Goal: Communication & Community: Share content

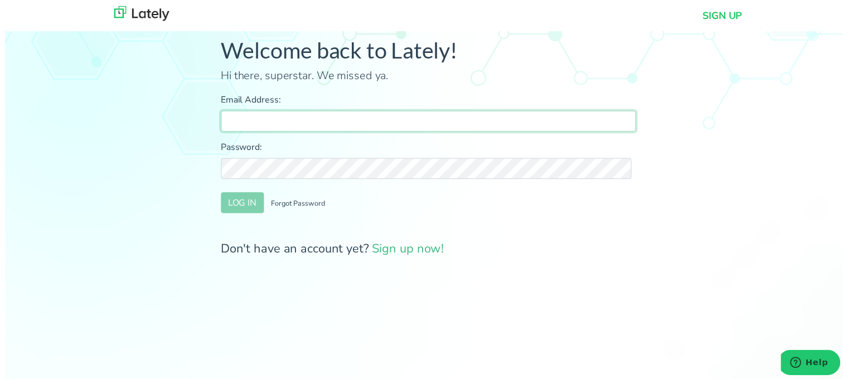
type input "[PERSON_NAME][EMAIL_ADDRESS][DOMAIN_NAME]"
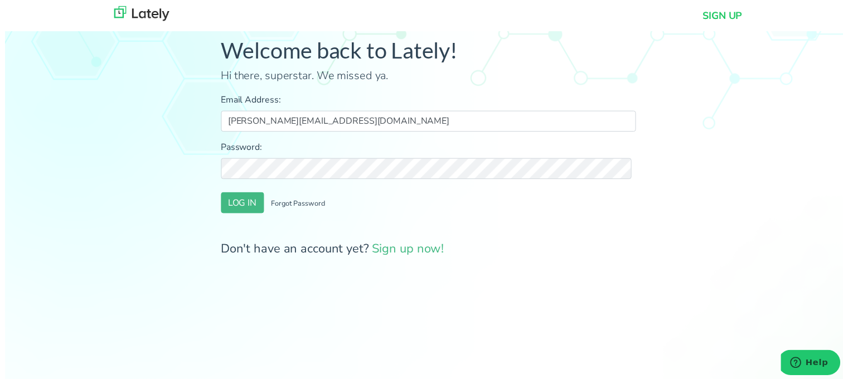
click at [622, 222] on form "Email Address: farrukh@clearratemortgage.com Password: LOG IN Forgot Password D…" at bounding box center [429, 177] width 420 height 167
drag, startPoint x: 259, startPoint y: 214, endPoint x: 241, endPoint y: 209, distance: 19.1
click at [256, 215] on div "LOG IN Forgot Password" at bounding box center [429, 205] width 420 height 21
click at [239, 209] on button "LOG IN" at bounding box center [240, 205] width 43 height 21
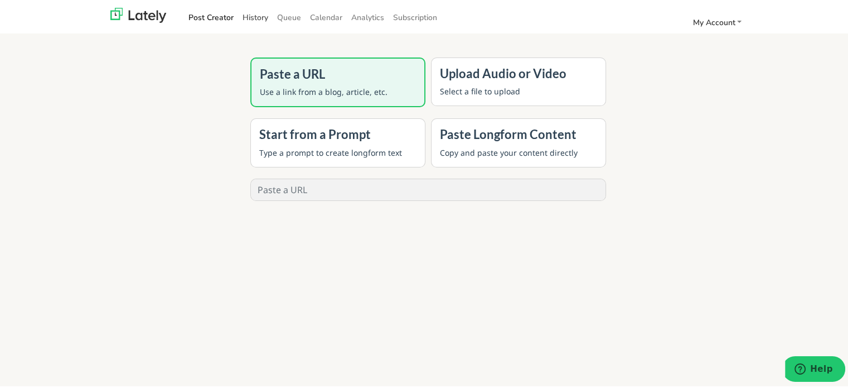
click at [246, 14] on link "History" at bounding box center [255, 16] width 35 height 18
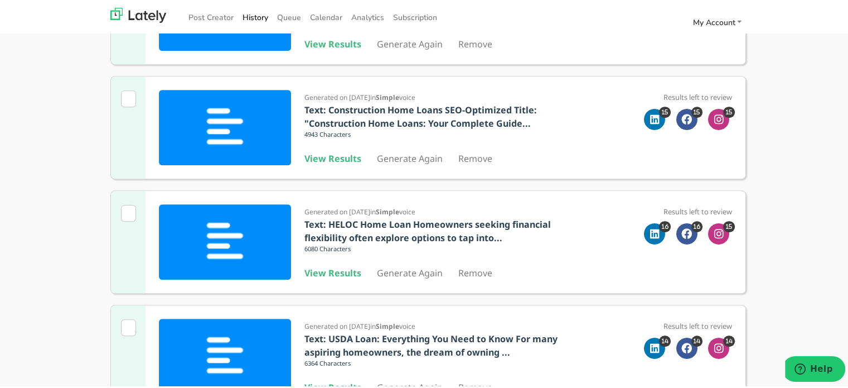
scroll to position [558, 0]
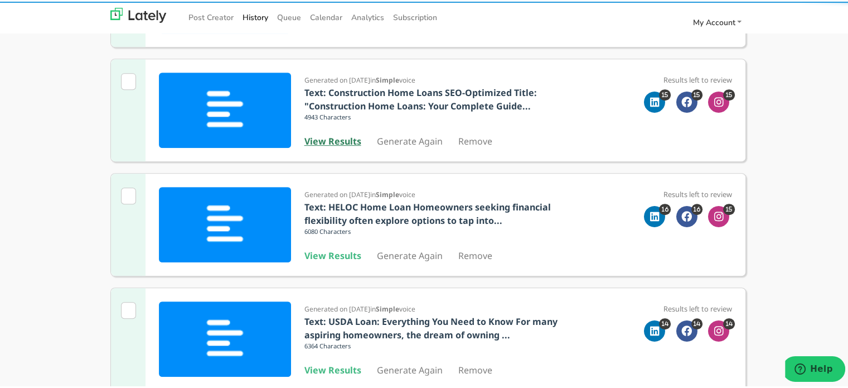
click at [332, 143] on b "View Results" at bounding box center [332, 139] width 57 height 12
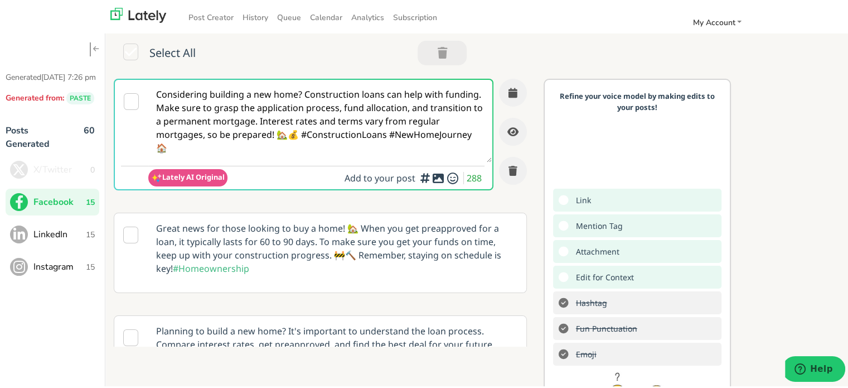
click at [224, 112] on textarea "Considering building a new home? Construction loans can help with funding. Make…" at bounding box center [320, 119] width 344 height 83
click at [76, 239] on span "LinkedIn" at bounding box center [59, 232] width 52 height 13
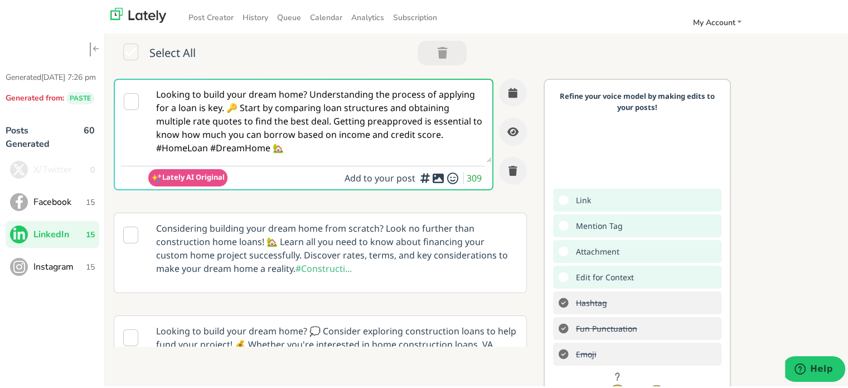
click at [231, 120] on textarea "Looking to build your dream home? Understanding the process of applying for a l…" at bounding box center [320, 119] width 344 height 83
paste textarea
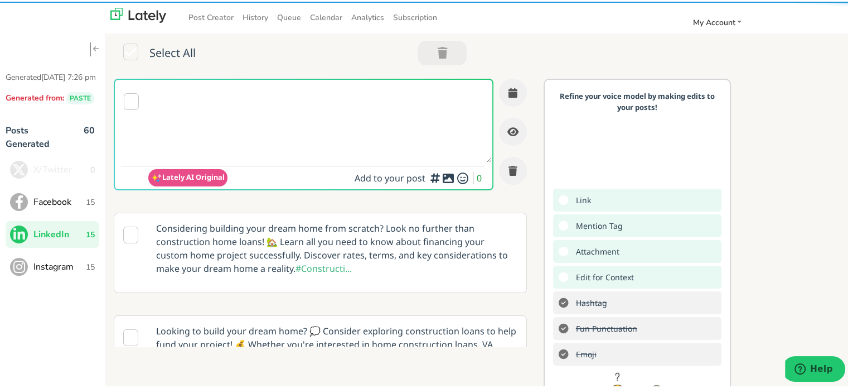
type textarea "Looking to build your dream home? Understanding the process of applying for a l…"
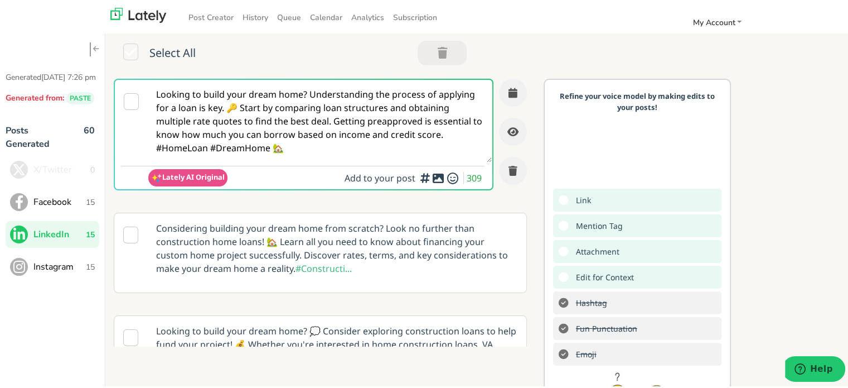
click at [60, 272] on span "Instagram" at bounding box center [59, 264] width 52 height 13
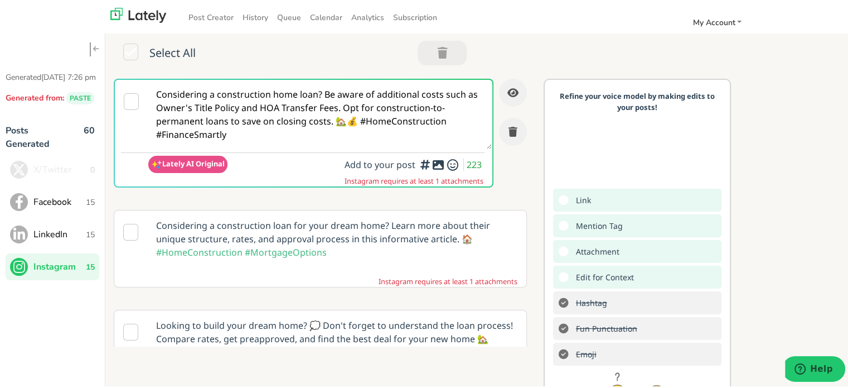
click at [245, 107] on textarea "Considering a construction home loan? Be aware of additional costs such as Owne…" at bounding box center [320, 112] width 344 height 69
drag, startPoint x: 245, startPoint y: 107, endPoint x: 535, endPoint y: 2, distance: 308.2
click at [246, 107] on textarea "Considering a construction home loan? Be aware of additional costs such as Owne…" at bounding box center [320, 112] width 344 height 69
click at [45, 207] on span "Facebook" at bounding box center [59, 200] width 52 height 13
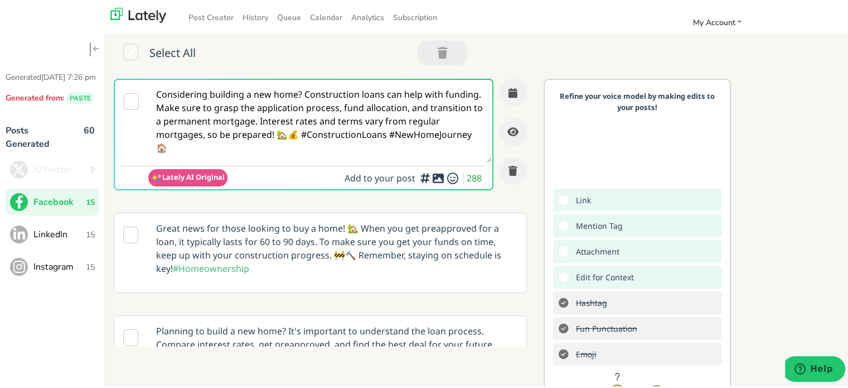
click at [340, 90] on textarea "Considering building a new home? Construction loans can help with funding. Make…" at bounding box center [320, 119] width 344 height 83
paste textarea "🏡 @everyone Thinking about building? A Construction Home Loan makes it possible…"
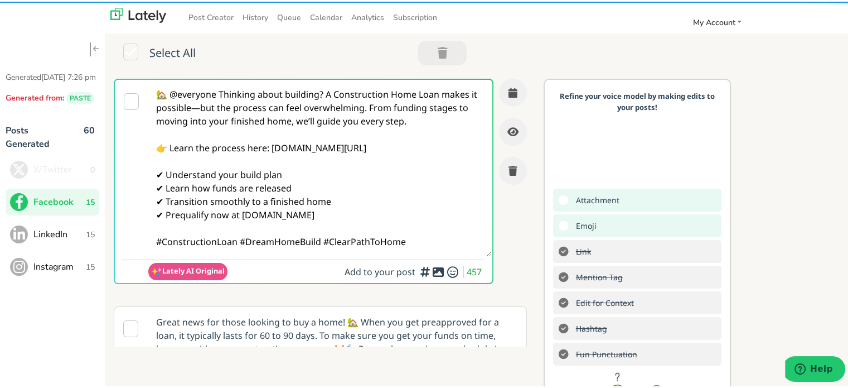
click at [220, 94] on textarea "🏡 @everyone Thinking about building? A Construction Home Loan makes it possible…" at bounding box center [320, 166] width 344 height 176
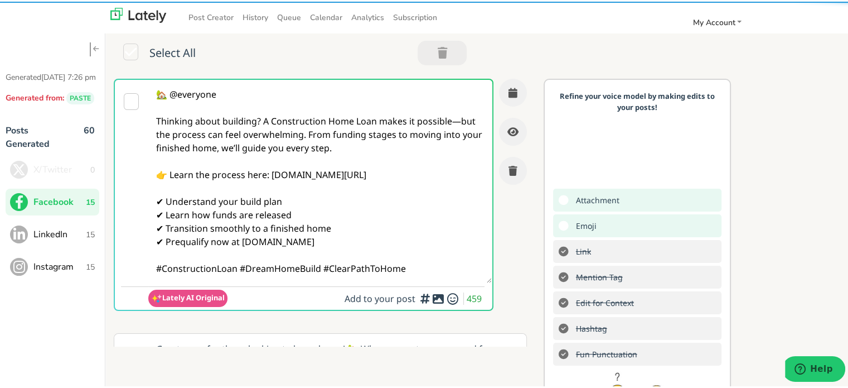
click at [261, 118] on textarea "🏡 @everyone Thinking about building? A Construction Home Loan makes it possible…" at bounding box center [320, 179] width 344 height 203
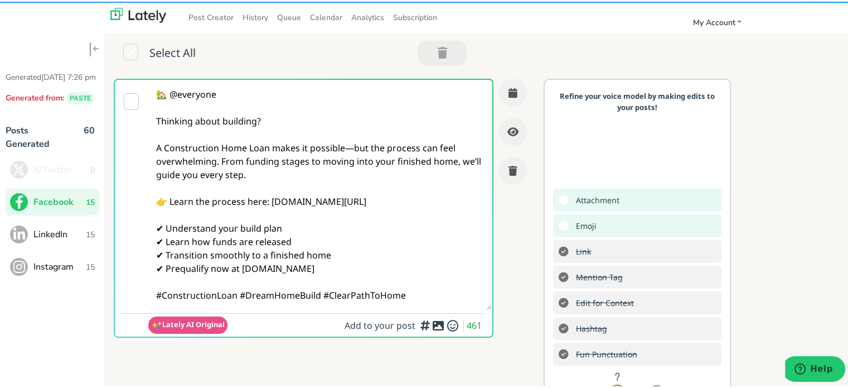
click at [352, 147] on textarea "🏡 @everyone Thinking about building? A Construction Home Loan makes it possible…" at bounding box center [320, 193] width 344 height 230
drag, startPoint x: 386, startPoint y: 202, endPoint x: 379, endPoint y: 202, distance: 7.3
click at [385, 202] on textarea "🏡 @everyone Thinking about building? A Construction Home Loan makes it possible…" at bounding box center [320, 193] width 344 height 230
click at [239, 291] on textarea "🏡 @everyone Thinking about building? A Construction Home Loan makes it possible…" at bounding box center [320, 193] width 344 height 230
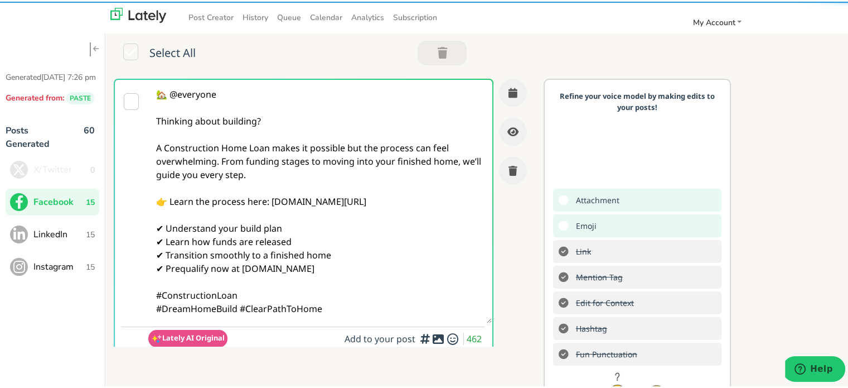
click at [386, 309] on textarea "🏡 @everyone Thinking about building? A Construction Home Loan makes it possible…" at bounding box center [320, 199] width 344 height 243
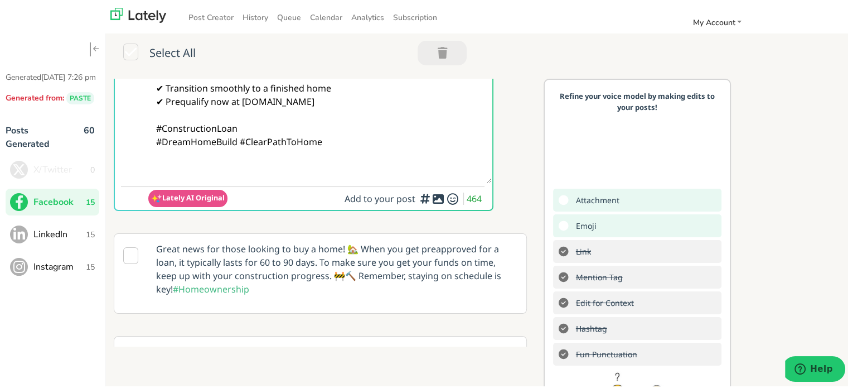
scroll to position [167, 0]
paste textarea "Follow Us On Our Social Media Platforms! Facebook: [URL][DOMAIN_NAME] LinkedIn:…"
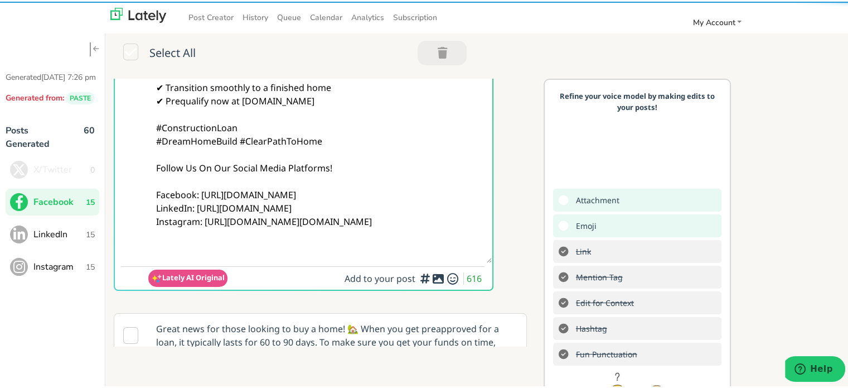
type textarea "🏡 @everyone Thinking about building? A Construction Home Loan makes it possible…"
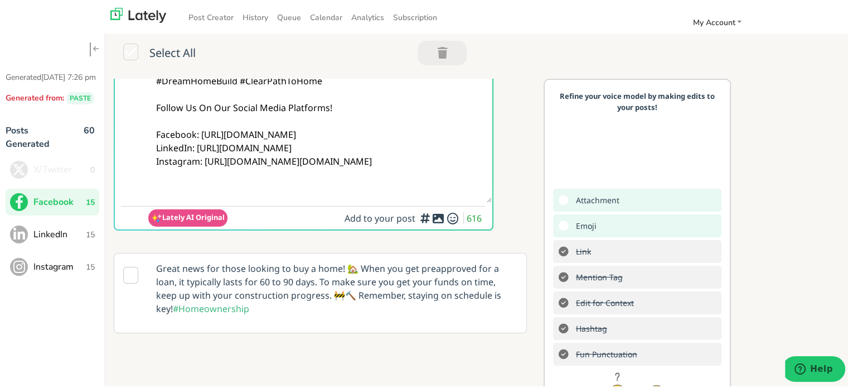
scroll to position [223, 0]
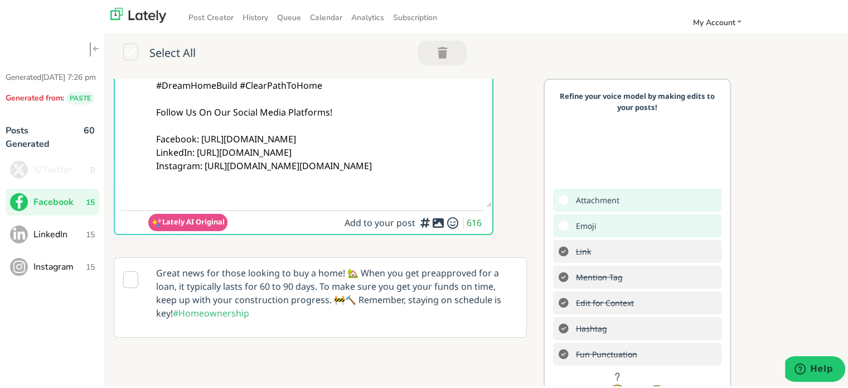
click at [432, 221] on icon at bounding box center [438, 221] width 13 height 1
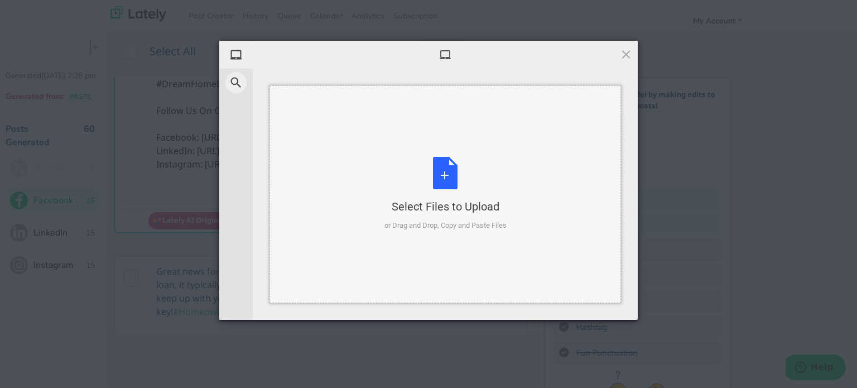
click at [384, 176] on div "Select Files to Upload or Drag and Drop, Copy and Paste Files" at bounding box center [445, 194] width 122 height 74
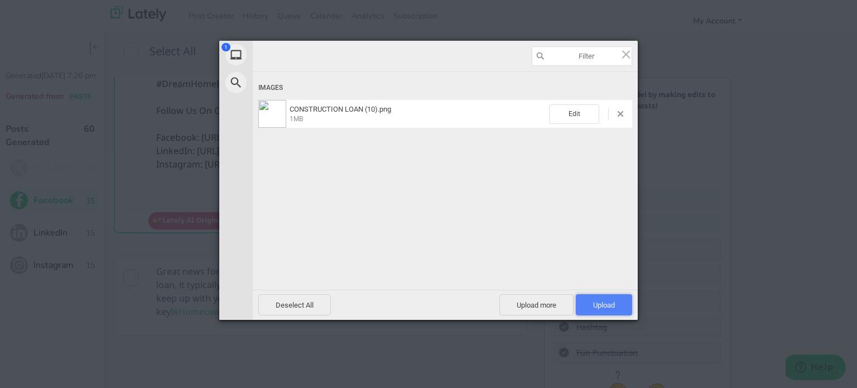
click at [625, 299] on span "Upload 1" at bounding box center [603, 304] width 56 height 21
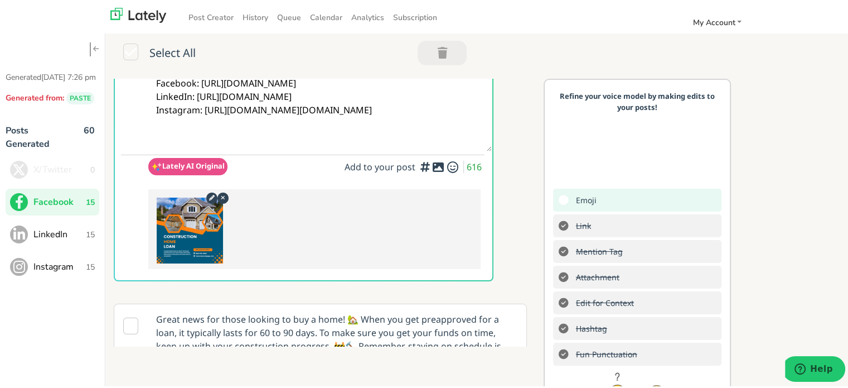
scroll to position [0, 0]
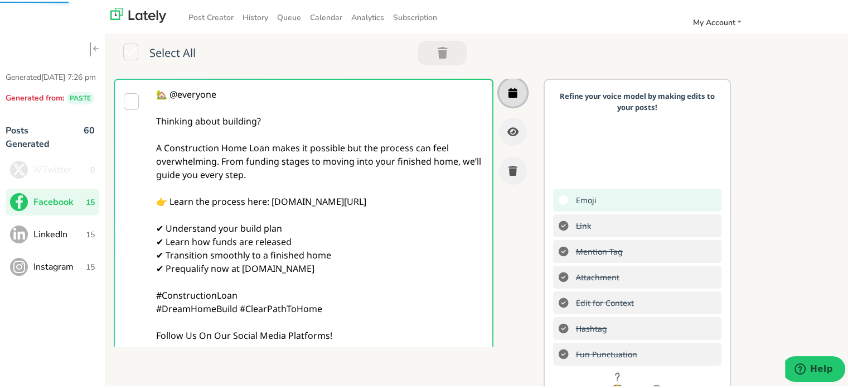
click at [509, 93] on icon "button" at bounding box center [513, 91] width 9 height 10
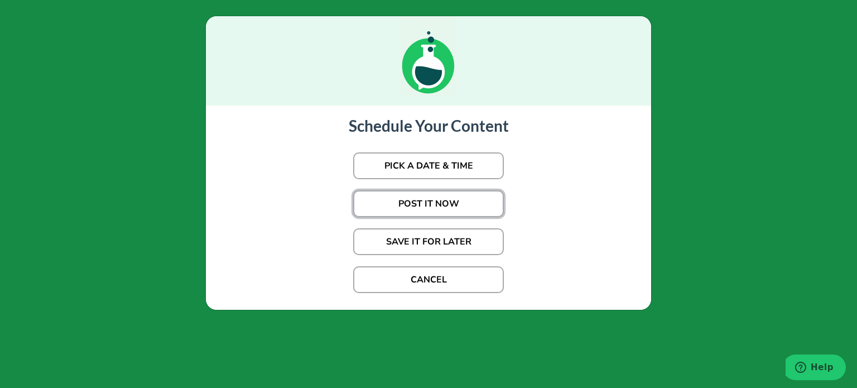
click at [436, 197] on button "POST IT NOW" at bounding box center [428, 203] width 151 height 27
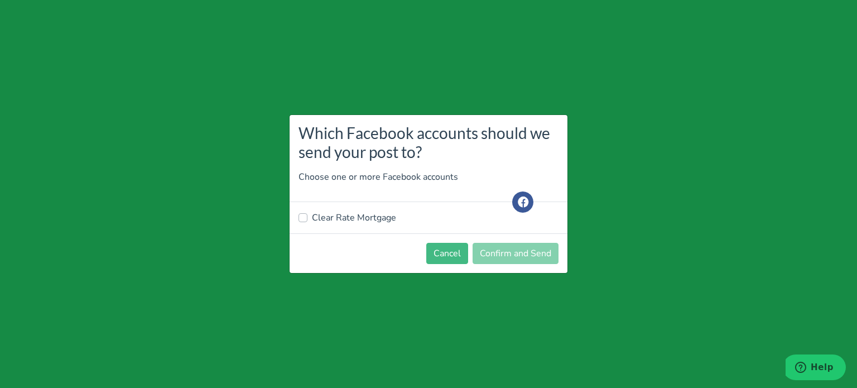
click at [347, 206] on div "Clear Rate Mortgage" at bounding box center [428, 217] width 278 height 31
click at [349, 220] on label "Clear Rate Mortgage" at bounding box center [354, 217] width 84 height 13
click at [307, 220] on input "Clear Rate Mortgage" at bounding box center [302, 216] width 9 height 11
checkbox input "true"
click at [535, 251] on button "Confirm and Send" at bounding box center [515, 253] width 86 height 21
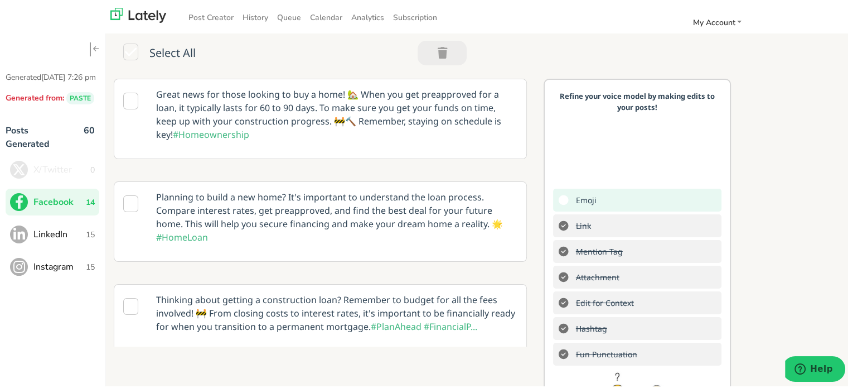
click at [82, 235] on button "LinkedIn 15" at bounding box center [53, 232] width 94 height 27
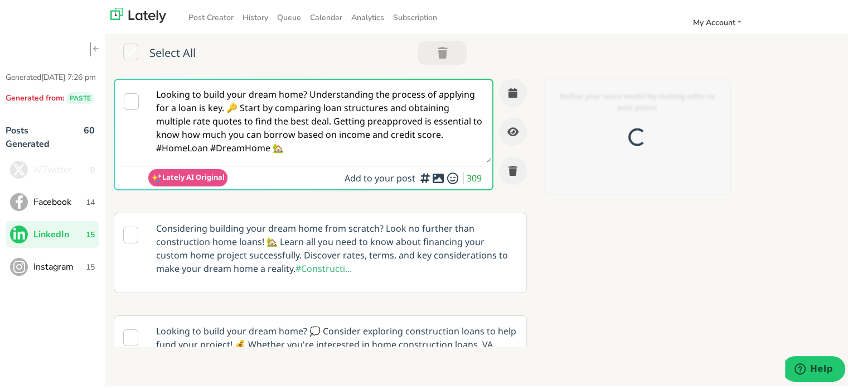
click at [239, 129] on textarea "Looking to build your dream home? Understanding the process of applying for a l…" at bounding box center [320, 119] width 344 height 83
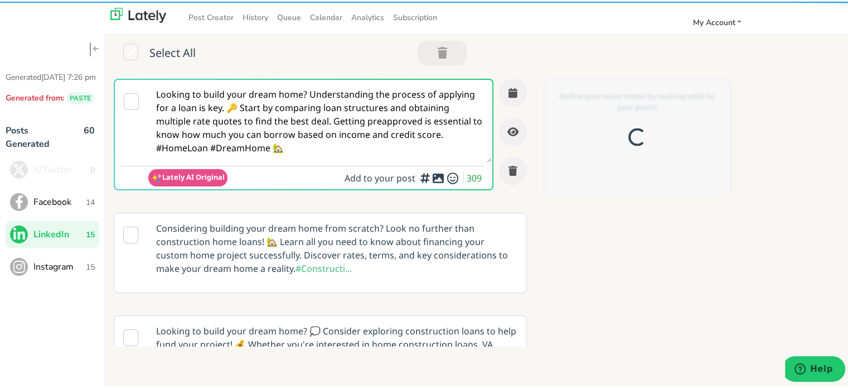
click at [239, 129] on textarea "Looking to build your dream home? Understanding the process of applying for a l…" at bounding box center [320, 119] width 344 height 83
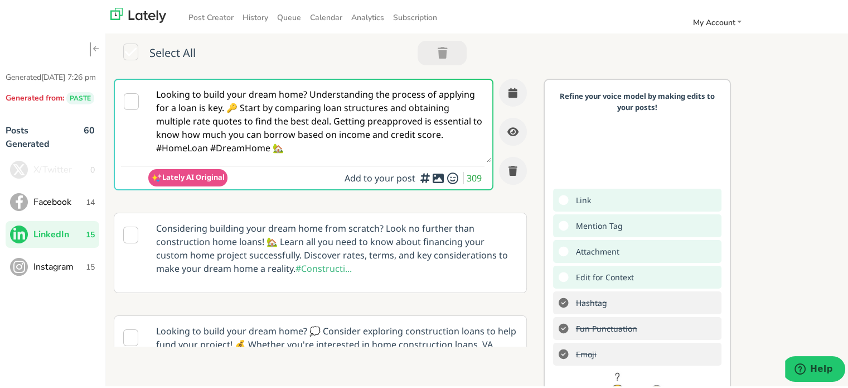
paste textarea "🔨 @linkedinmembers Ready to build your next home? A Construction Home Loan help…"
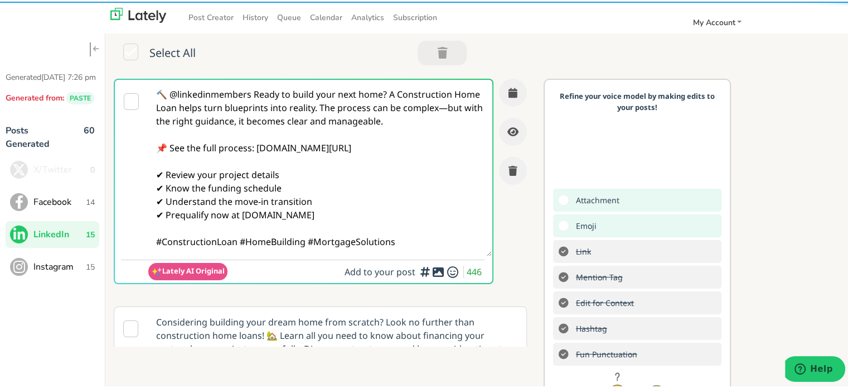
click at [255, 94] on textarea "🔨 @linkedinmembers Ready to build your next home? A Construction Home Loan help…" at bounding box center [320, 166] width 344 height 176
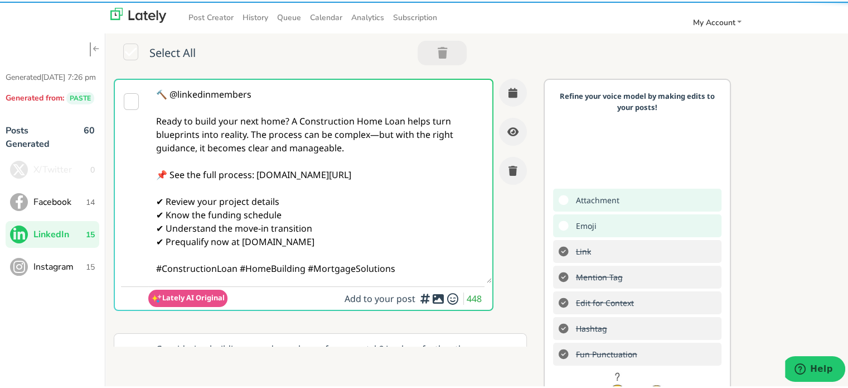
click at [288, 118] on textarea "🔨 @linkedinmembers Ready to build your next home? A Construction Home Loan help…" at bounding box center [320, 179] width 344 height 203
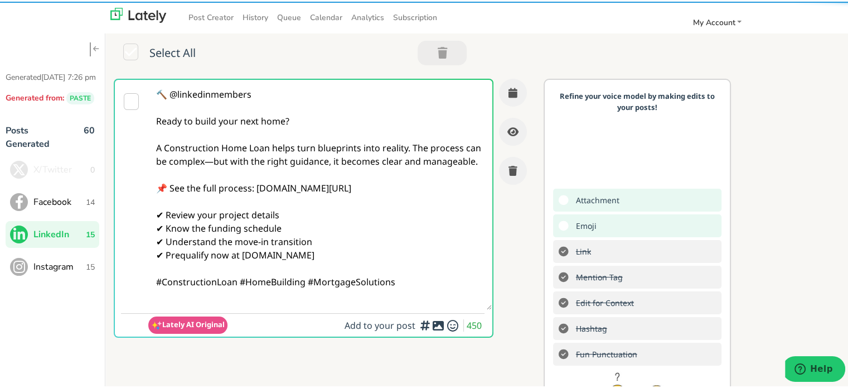
click at [227, 163] on textarea "🔨 @linkedinmembers Ready to build your next home? A Construction Home Loan help…" at bounding box center [320, 193] width 344 height 230
click at [397, 199] on textarea "🔨 @linkedinmembers Ready to build your next home? A Construction Home Loan help…" at bounding box center [320, 193] width 344 height 230
click at [240, 290] on textarea "🔨 @linkedinmembers Ready to build your next home? A Construction Home Loan help…" at bounding box center [320, 193] width 344 height 230
click at [237, 294] on textarea "🔨 @linkedinmembers Ready to build your next home? A Construction Home Loan help…" at bounding box center [320, 193] width 344 height 230
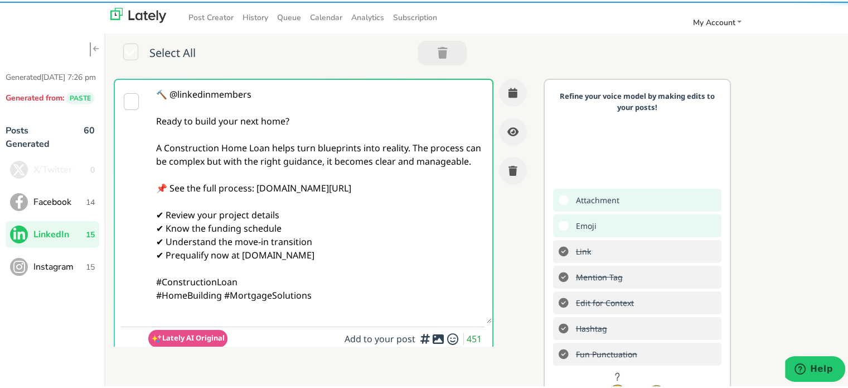
click at [345, 309] on textarea "🔨 @linkedinmembers Ready to build your next home? A Construction Home Loan help…" at bounding box center [320, 199] width 344 height 243
click at [248, 317] on textarea "🔨 @linkedinmembers Ready to build your next home? A Construction Home Loan help…" at bounding box center [320, 213] width 344 height 270
click at [237, 323] on textarea "🔨 @linkedinmembers Ready to build your next home? A Construction Home Loan help…" at bounding box center [320, 213] width 344 height 270
paste textarea "Follow Us On Our Social Media Platforms! Facebook: [URL][DOMAIN_NAME] LinkedIn:…"
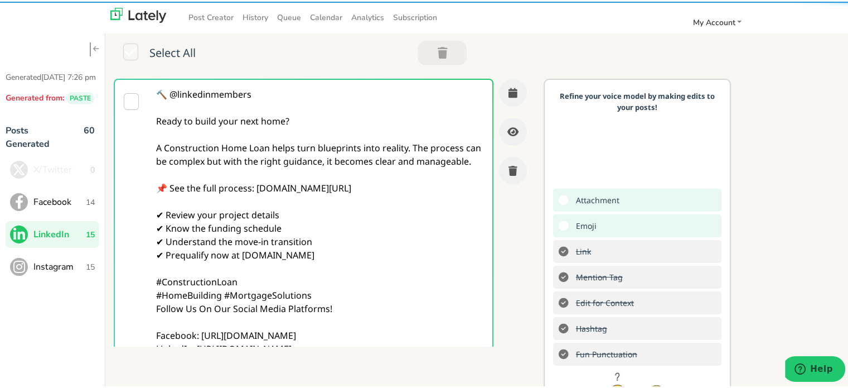
scroll to position [61, 0]
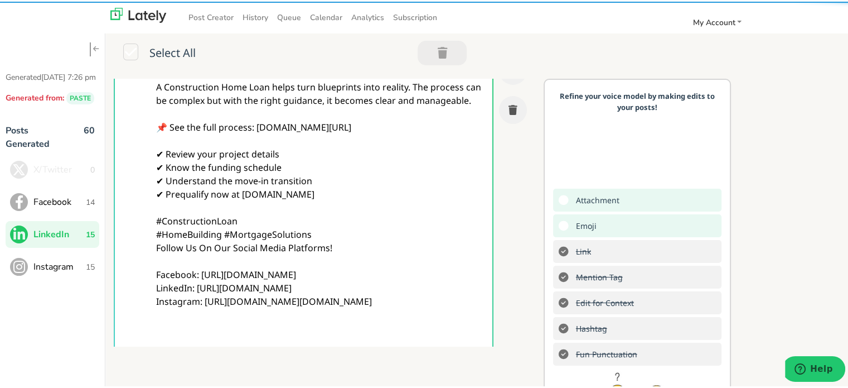
type textarea "🔨 @linkedinmembers Ready to build your next home? A Construction Home Loan help…"
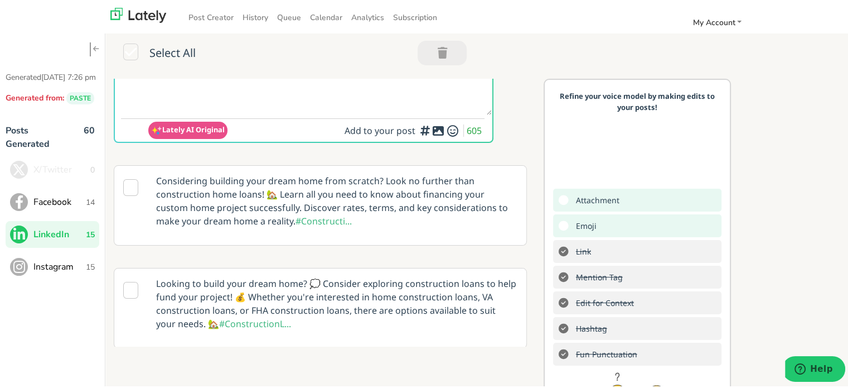
scroll to position [284, 0]
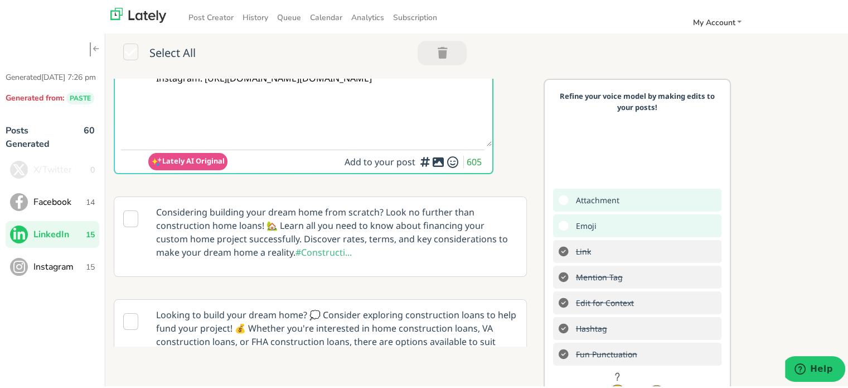
click at [432, 151] on div "Lately AI Original Add to your post 605" at bounding box center [316, 161] width 336 height 20
click at [421, 167] on span "Add to your post 605" at bounding box center [415, 161] width 140 height 16
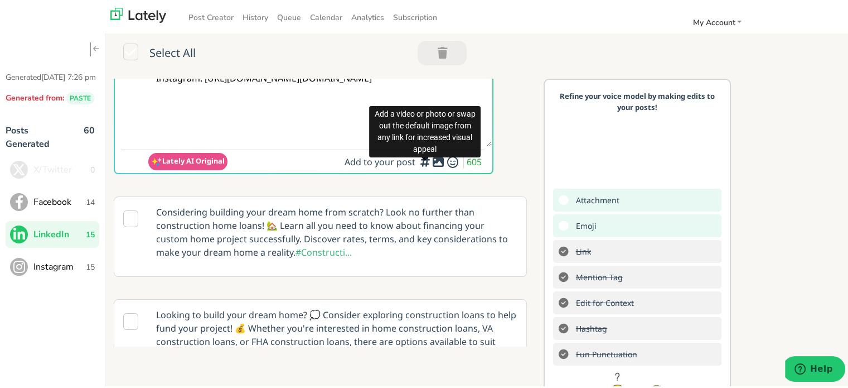
click at [424, 159] on div at bounding box center [425, 157] width 7 height 3
click at [432, 160] on icon at bounding box center [438, 160] width 13 height 1
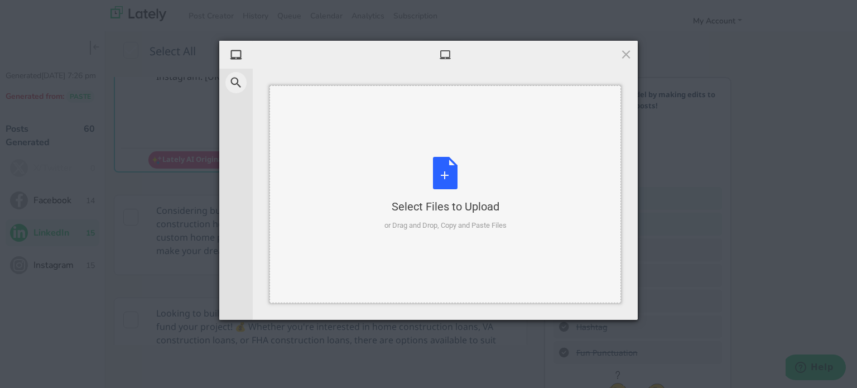
click at [438, 214] on div "Select Files to Upload" at bounding box center [445, 207] width 122 height 16
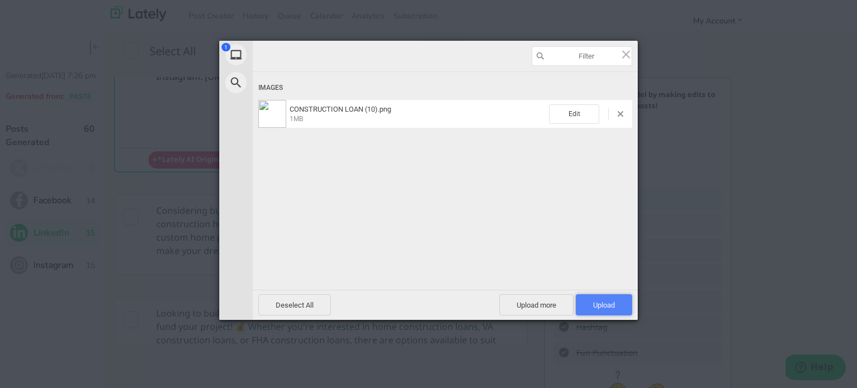
click at [596, 307] on span "Upload 1" at bounding box center [604, 305] width 22 height 8
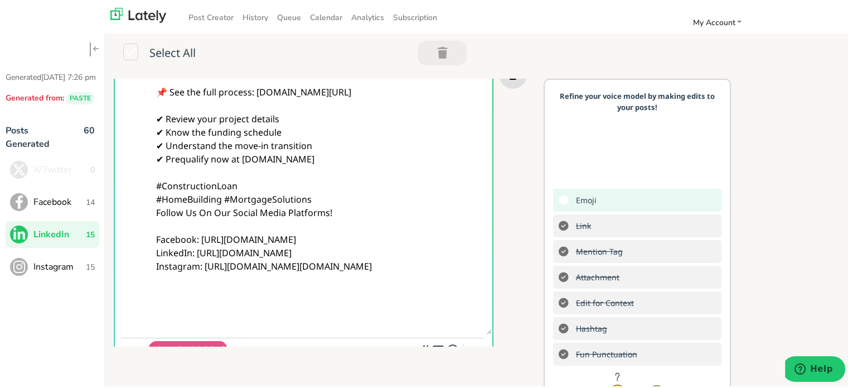
scroll to position [0, 0]
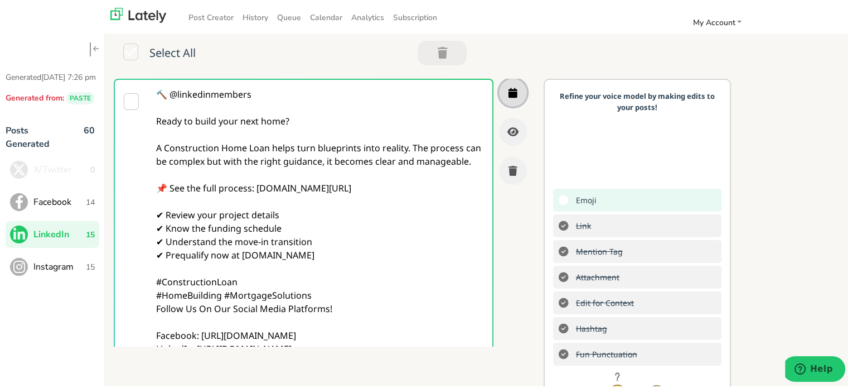
click at [499, 80] on button "button" at bounding box center [513, 91] width 28 height 28
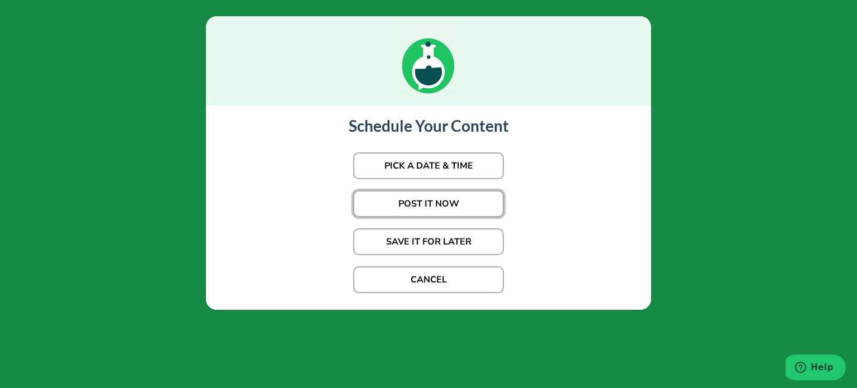
click at [402, 197] on button "POST IT NOW" at bounding box center [428, 203] width 151 height 27
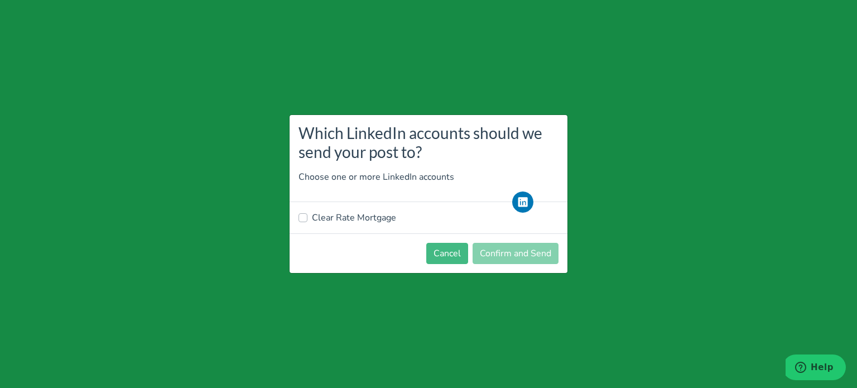
click at [331, 201] on header "Which LinkedIn accounts should we send your post to? Choose one or more LinkedI…" at bounding box center [428, 158] width 278 height 87
click at [348, 217] on label "Clear Rate Mortgage" at bounding box center [354, 217] width 84 height 13
click at [307, 217] on input "Clear Rate Mortgage" at bounding box center [302, 216] width 9 height 11
checkbox input "true"
click at [510, 253] on button "Confirm and Send" at bounding box center [515, 253] width 86 height 21
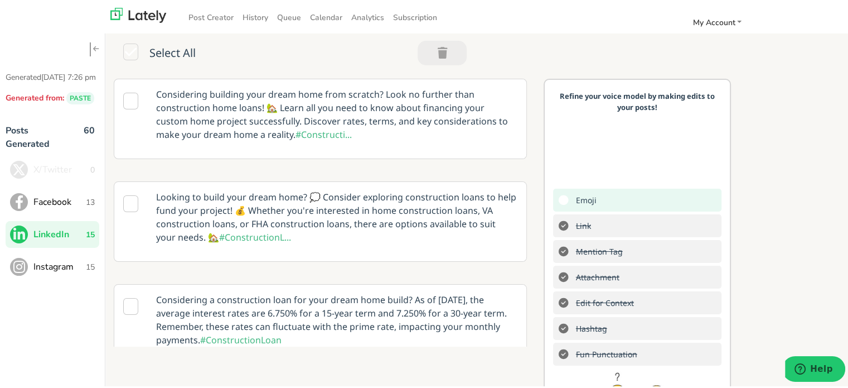
click at [50, 272] on span "Instagram" at bounding box center [59, 264] width 52 height 13
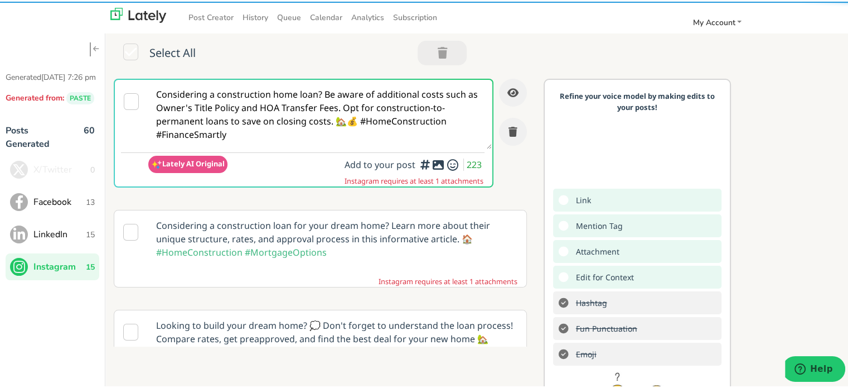
click at [270, 83] on textarea "Considering a construction home loan? Be aware of additional costs such as Owne…" at bounding box center [320, 112] width 344 height 69
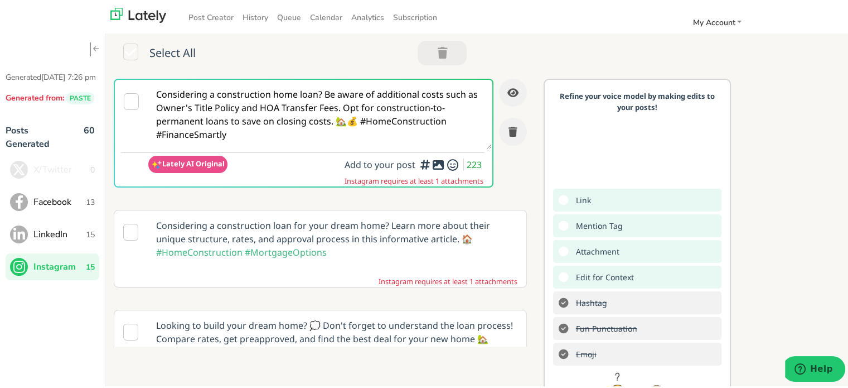
click at [270, 83] on textarea "Considering a construction home loan? Be aware of additional costs such as Owne…" at bounding box center [320, 112] width 344 height 69
paste textarea "✨ Building your dream? A Construction Home Loan funds your project and transiti…"
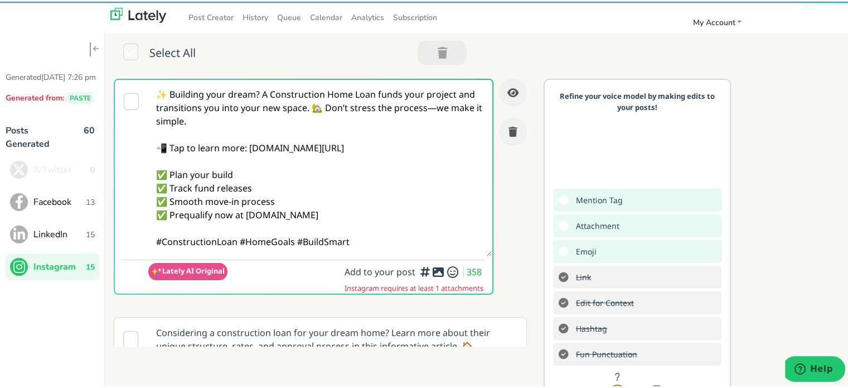
click at [259, 93] on textarea "✨ Building your dream? A Construction Home Loan funds your project and transiti…" at bounding box center [320, 166] width 344 height 176
click at [263, 92] on textarea "✨ Building your dream? A Construction Home Loan funds your project and transiti…" at bounding box center [320, 166] width 344 height 176
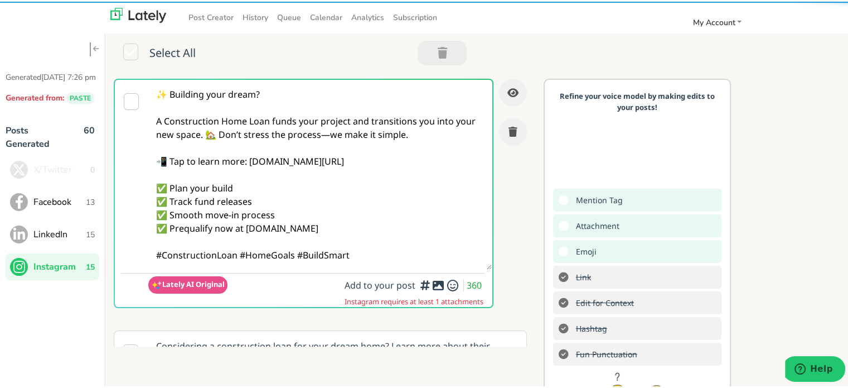
click at [328, 135] on textarea "✨ Building your dream? A Construction Home Loan funds your project and transiti…" at bounding box center [320, 173] width 344 height 190
click at [237, 254] on textarea "✨ Building your dream? A Construction Home Loan funds your project and transiti…" at bounding box center [320, 173] width 344 height 190
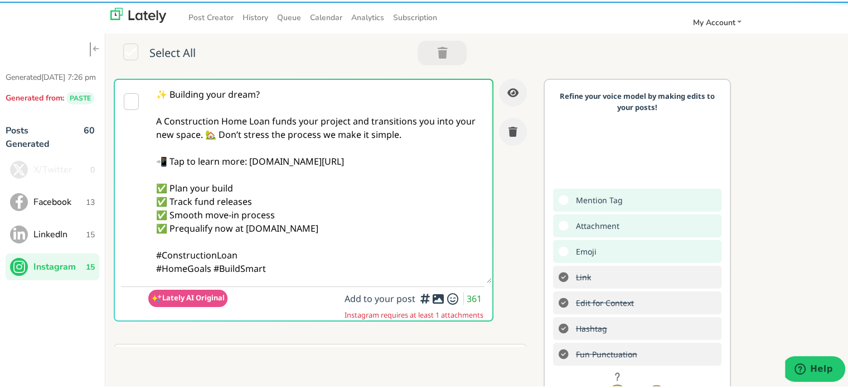
click at [294, 272] on textarea "✨ Building your dream? A Construction Home Loan funds your project and transiti…" at bounding box center [320, 179] width 344 height 203
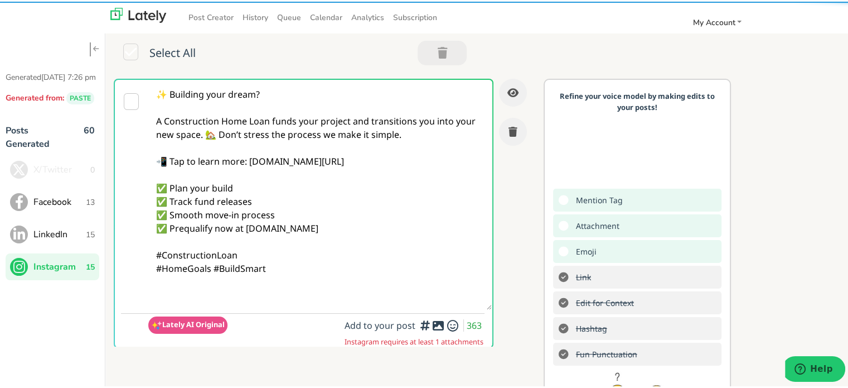
paste textarea "Follow Us On Our Social Media Platforms! Facebook: [URL][DOMAIN_NAME] LinkedIn:…"
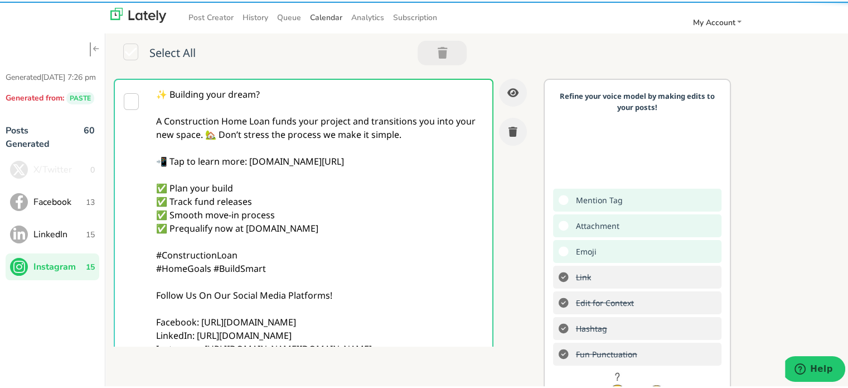
type textarea "✨ Building your dream? A Construction Home Loan funds your project and transiti…"
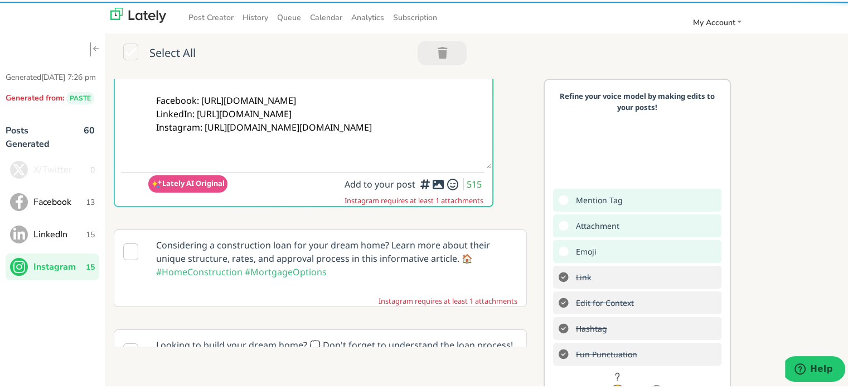
scroll to position [223, 0]
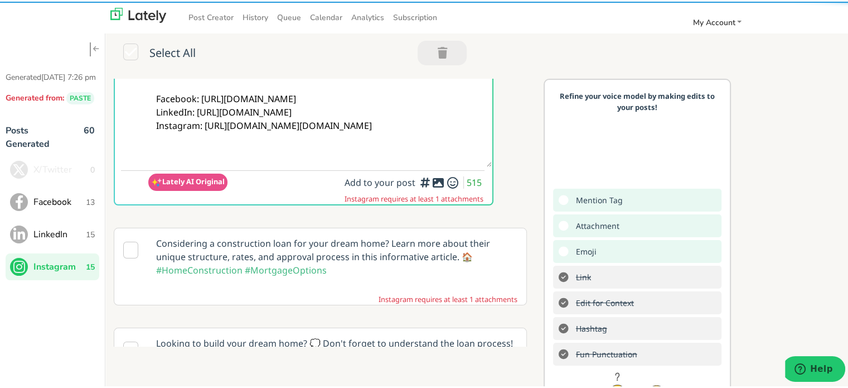
click at [423, 129] on textarea "✨ Building your dream? A Construction Home Loan funds your project and transiti…" at bounding box center [320, 10] width 344 height 310
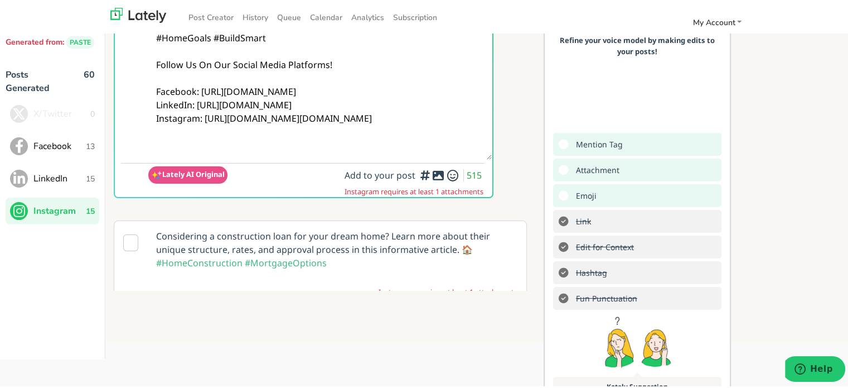
scroll to position [112, 0]
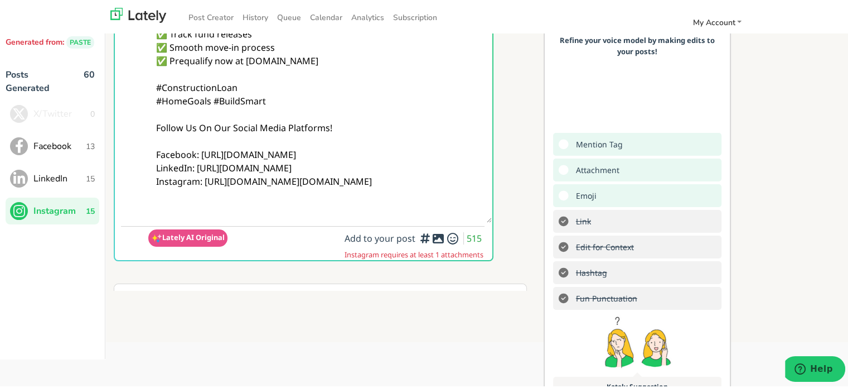
click at [432, 237] on icon at bounding box center [438, 236] width 13 height 1
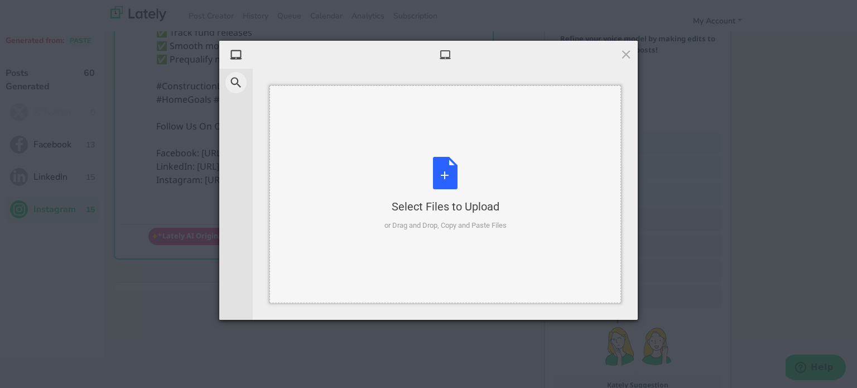
click at [470, 176] on div "Select Files to Upload or Drag and Drop, Copy and Paste Files" at bounding box center [445, 194] width 122 height 74
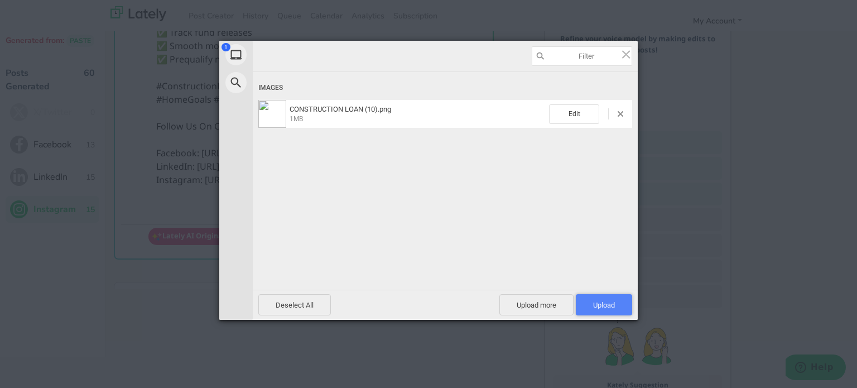
click at [604, 302] on span "Upload 1" at bounding box center [604, 305] width 22 height 8
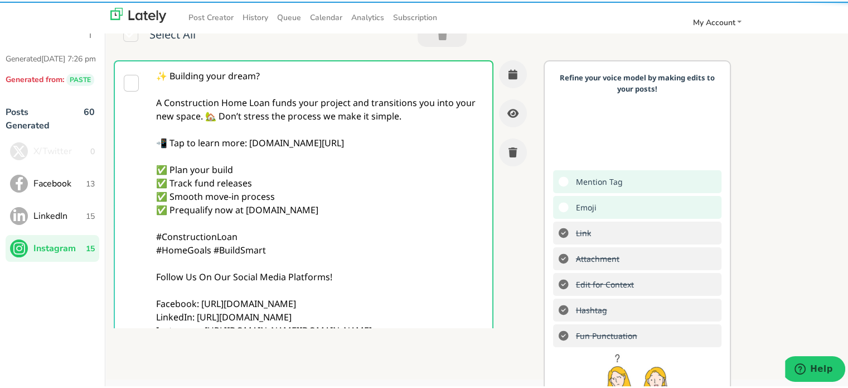
scroll to position [0, 0]
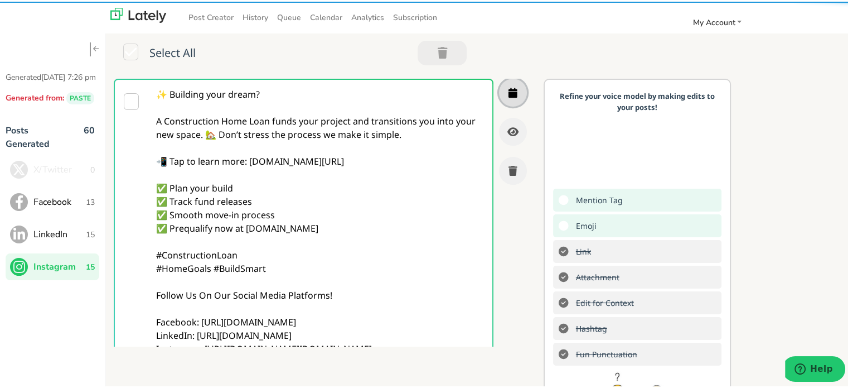
click at [499, 98] on button "button" at bounding box center [513, 91] width 28 height 28
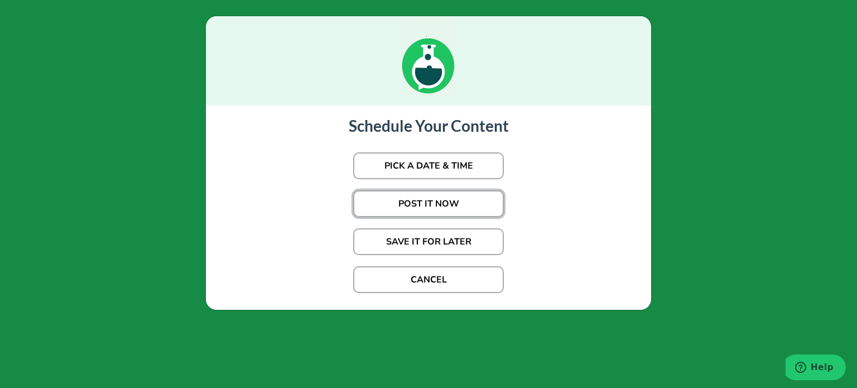
click at [418, 196] on button "POST IT NOW" at bounding box center [428, 203] width 151 height 27
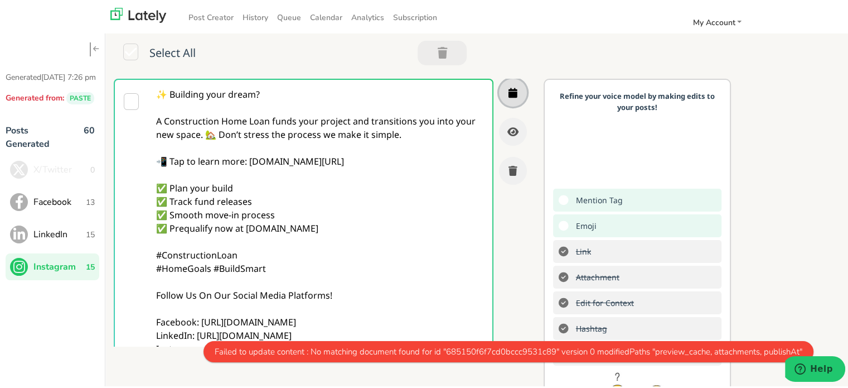
click at [499, 95] on button "button" at bounding box center [513, 91] width 28 height 28
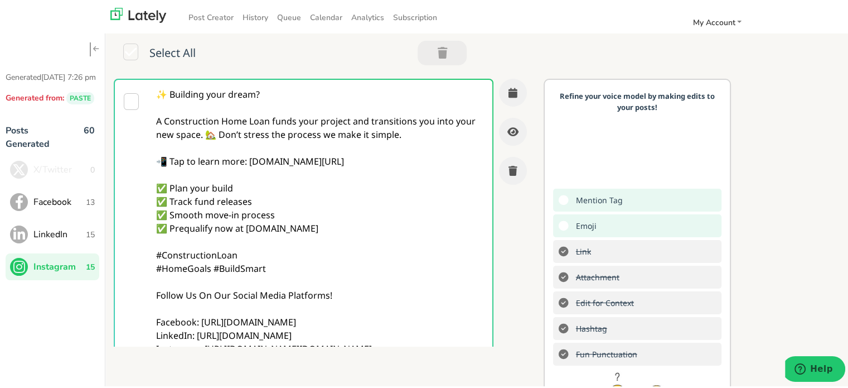
click at [71, 238] on span "LinkedIn" at bounding box center [59, 232] width 52 height 13
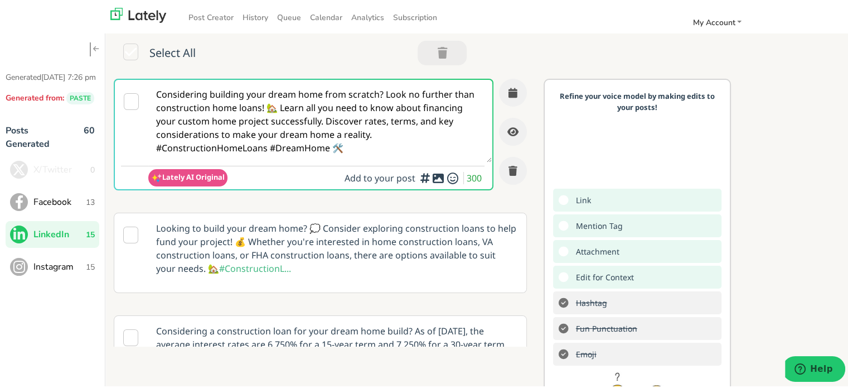
click at [58, 272] on span "Instagram" at bounding box center [59, 264] width 52 height 13
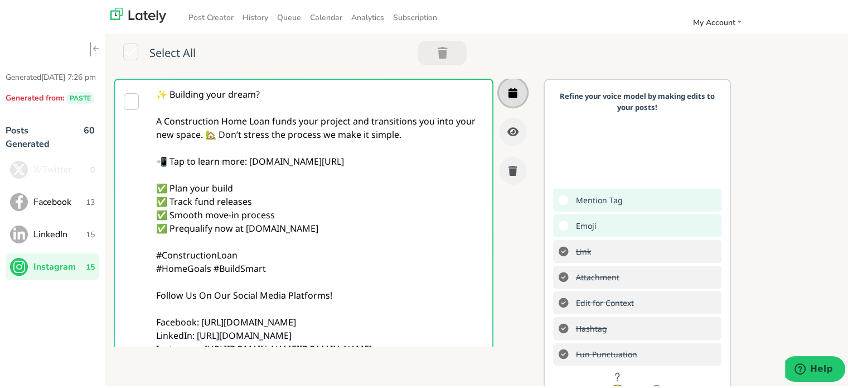
click at [504, 84] on button "button" at bounding box center [513, 91] width 28 height 28
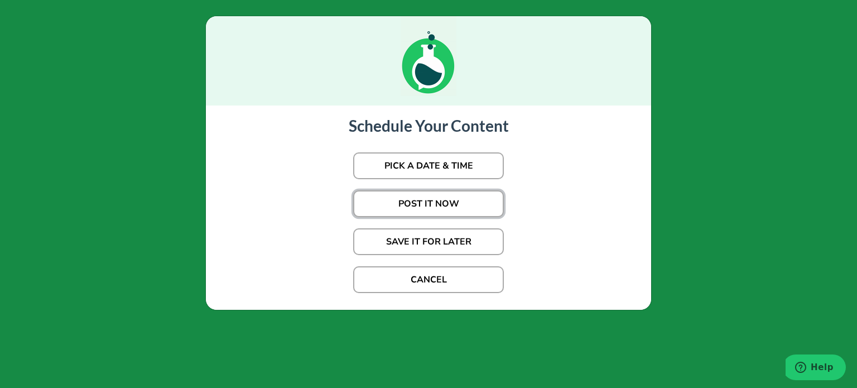
click at [437, 191] on button "POST IT NOW" at bounding box center [428, 203] width 151 height 27
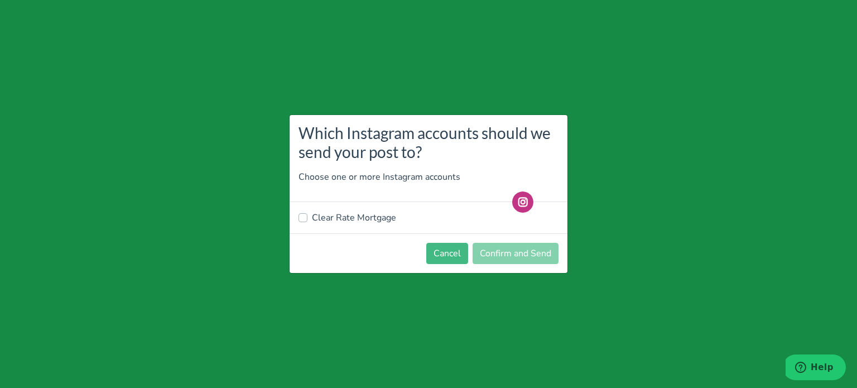
click at [346, 215] on label "Clear Rate Mortgage" at bounding box center [354, 217] width 84 height 13
click at [307, 215] on input "Clear Rate Mortgage" at bounding box center [302, 216] width 9 height 11
checkbox input "true"
click at [533, 265] on footer "Cancel Confirm and Send" at bounding box center [428, 253] width 278 height 40
click at [526, 250] on button "Confirm and Send" at bounding box center [515, 253] width 86 height 21
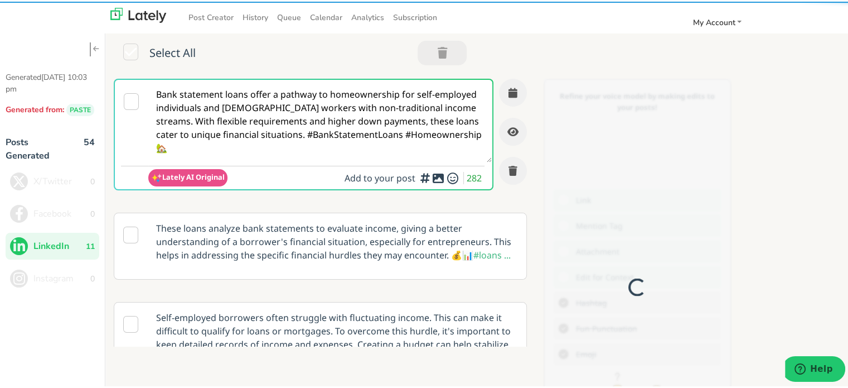
scroll to position [112, 0]
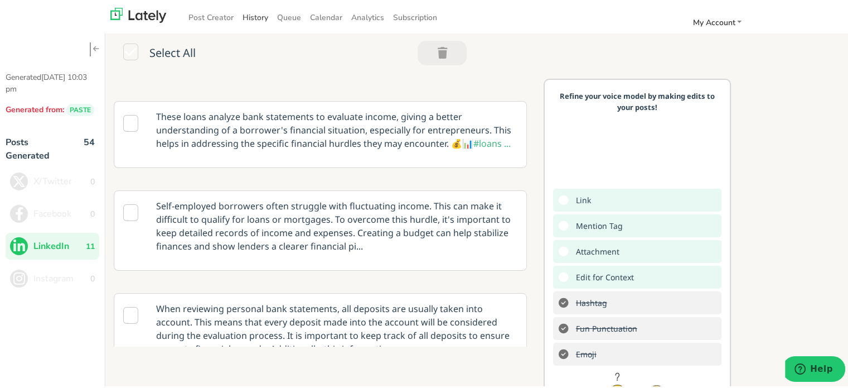
click at [250, 13] on link "History" at bounding box center [255, 16] width 35 height 18
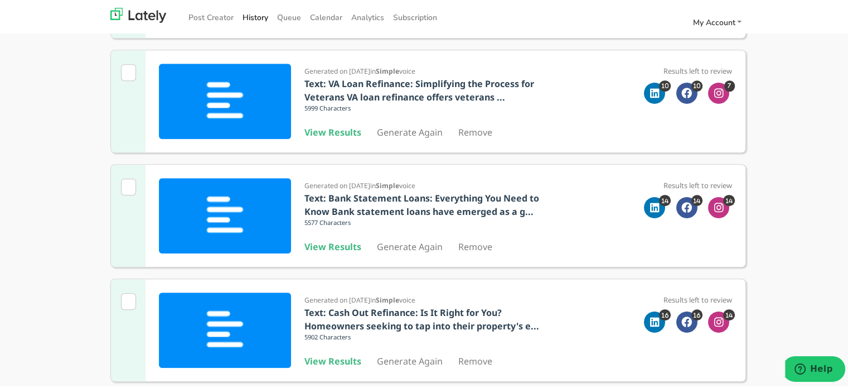
scroll to position [941, 0]
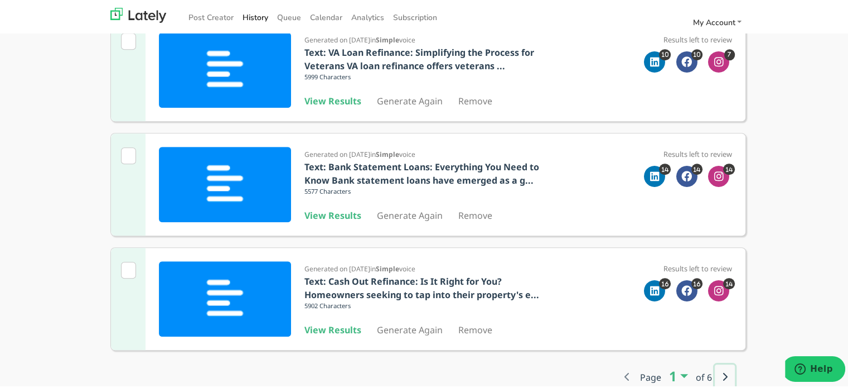
click at [718, 367] on button "button" at bounding box center [725, 374] width 20 height 25
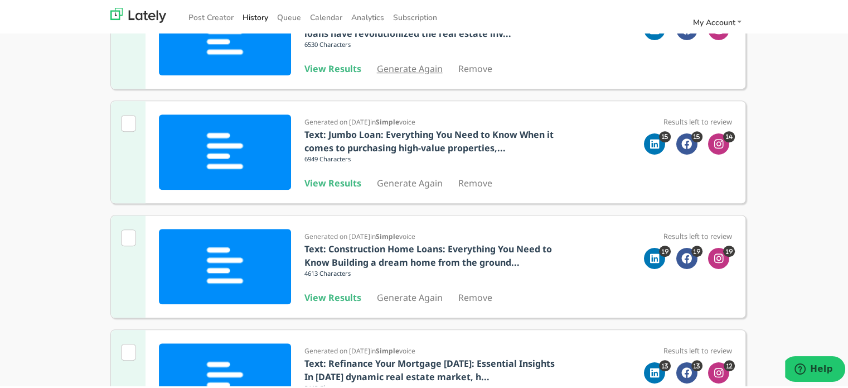
scroll to position [773, 0]
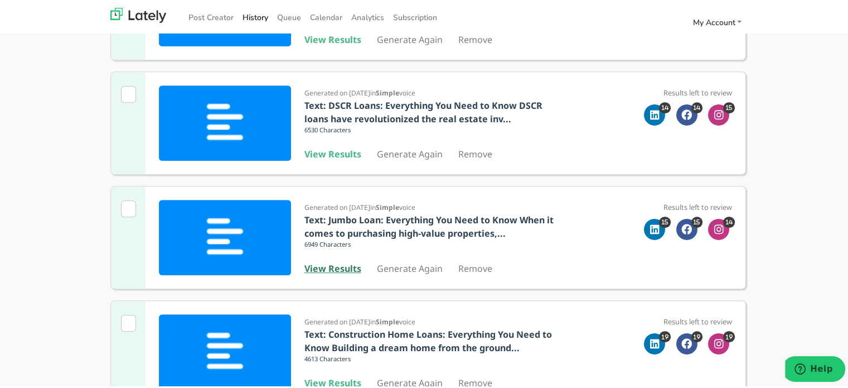
click at [337, 269] on b "View Results" at bounding box center [332, 266] width 57 height 12
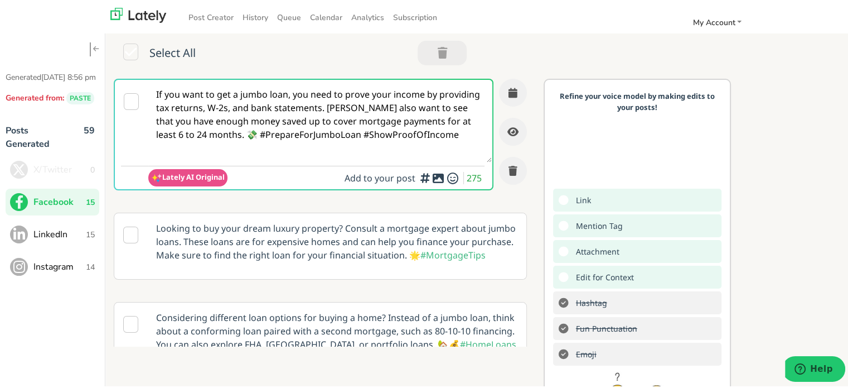
click at [219, 107] on textarea "If you want to get a jumbo loan, you need to prove your income by providing tax…" at bounding box center [320, 119] width 344 height 83
click at [76, 239] on span "LinkedIn" at bounding box center [59, 232] width 52 height 13
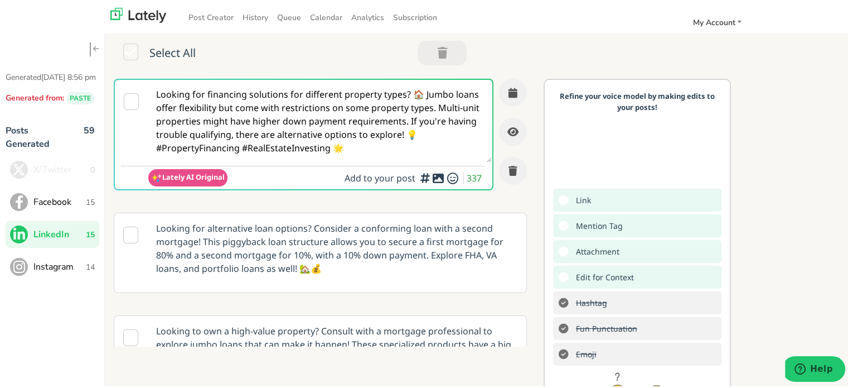
click at [272, 109] on textarea "Looking for financing solutions for different property types? 🏠 Jumbo loans off…" at bounding box center [320, 119] width 344 height 83
click at [58, 267] on button "Instagram 14" at bounding box center [53, 264] width 94 height 27
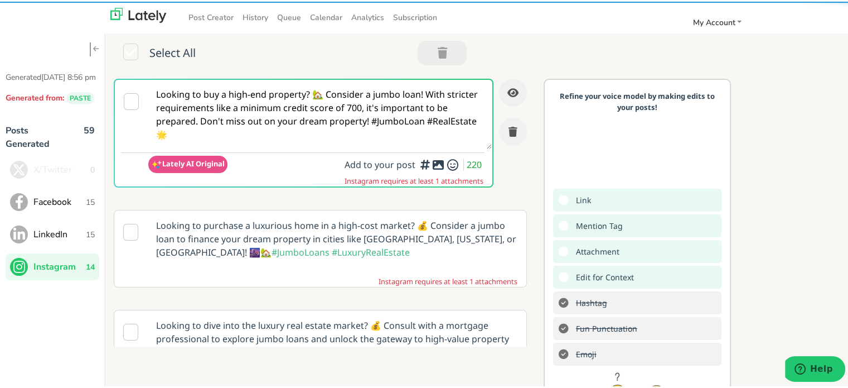
click at [179, 115] on textarea "Looking to buy a high-end property? 🏡 Consider a jumbo loan! With stricter requ…" at bounding box center [320, 112] width 344 height 69
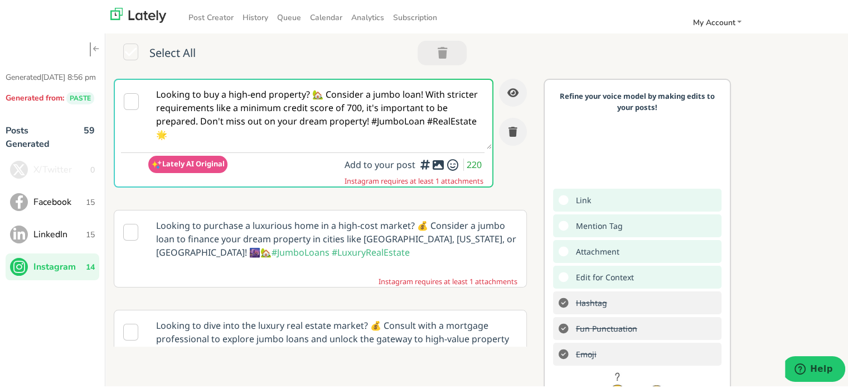
click at [179, 115] on textarea "Looking to buy a high-end property? 🏡 Consider a jumbo loan! With stricter requ…" at bounding box center [320, 112] width 344 height 69
click at [178, 117] on textarea "Looking to buy a high-end property? 🏡 Consider a jumbo loan! With stricter requ…" at bounding box center [320, 112] width 344 height 69
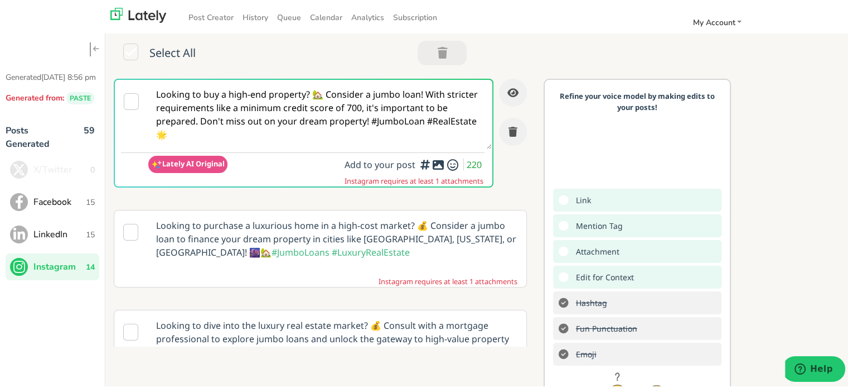
click at [178, 117] on textarea "Looking to buy a high-end property? 🏡 Consider a jumbo loan! With stricter requ…" at bounding box center [320, 112] width 344 height 69
click at [34, 214] on button "Facebook 15" at bounding box center [53, 200] width 94 height 27
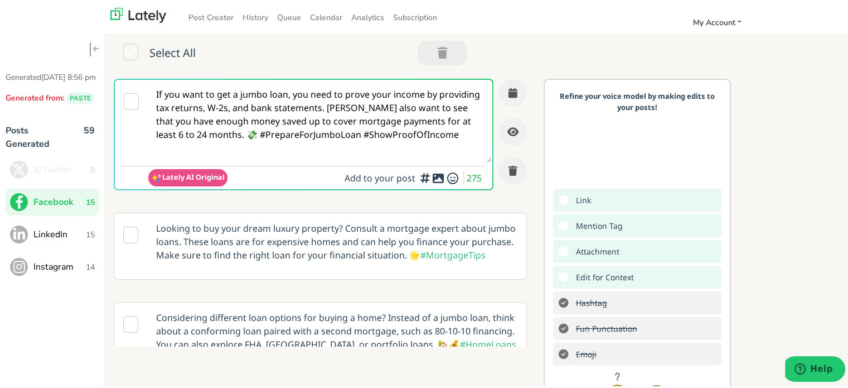
click at [302, 102] on textarea "If you want to get a jumbo loan, you need to prove your income by providing tax…" at bounding box center [320, 119] width 344 height 83
paste textarea "@everyone Dreaming of a luxury home but worried about limits? A JUMBO HOME LOAN…"
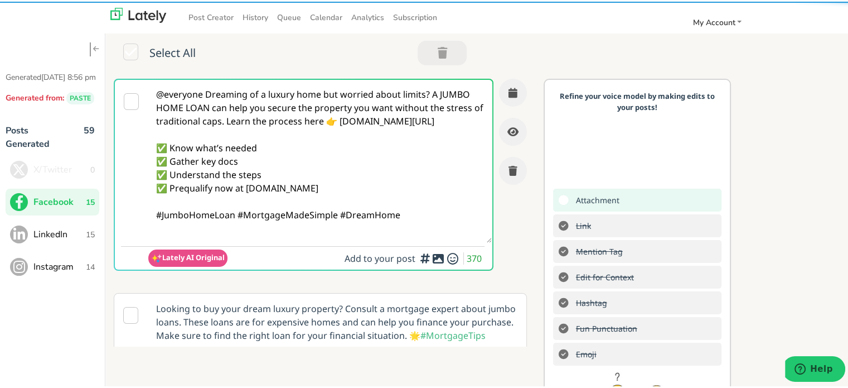
click at [205, 95] on textarea "@everyone Dreaming of a luxury home but worried about limits? A JUMBO HOME LOAN…" at bounding box center [320, 159] width 344 height 163
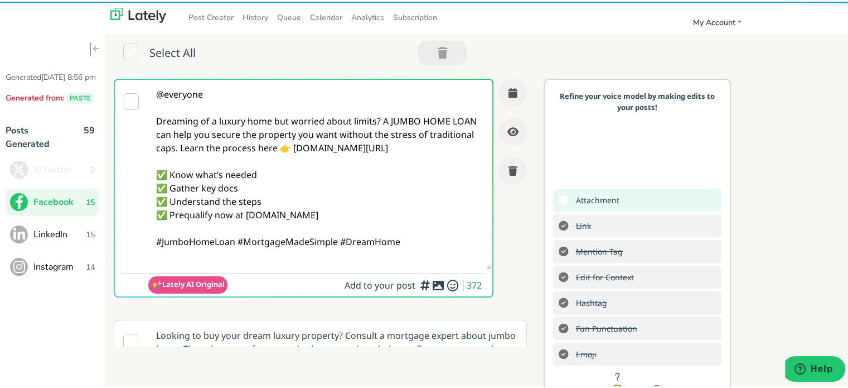
click at [277, 148] on textarea "@everyone Dreaming of a luxury home but worried about limits? A JUMBO HOME LOAN…" at bounding box center [320, 173] width 344 height 190
click at [379, 125] on textarea "@everyone Dreaming of a luxury home but worried about limits? A JUMBO HOME LOAN…" at bounding box center [320, 173] width 344 height 190
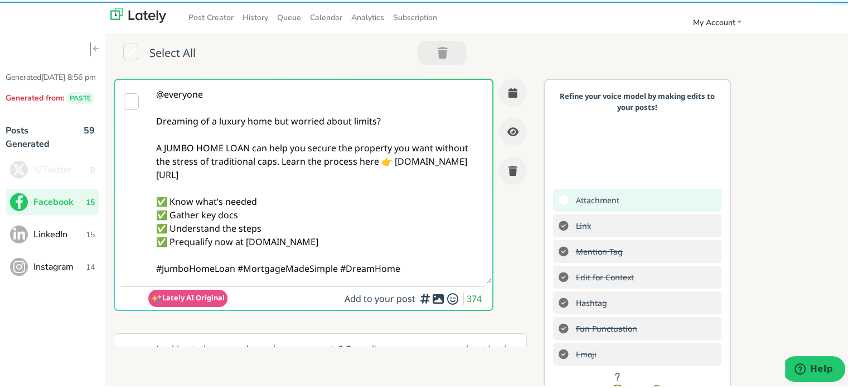
click at [310, 173] on textarea "@everyone Dreaming of a luxury home but worried about limits? A JUMBO HOME LOAN…" at bounding box center [320, 179] width 344 height 203
click at [279, 159] on textarea "@everyone Dreaming of a luxury home but worried about limits? A JUMBO HOME LOAN…" at bounding box center [320, 179] width 344 height 203
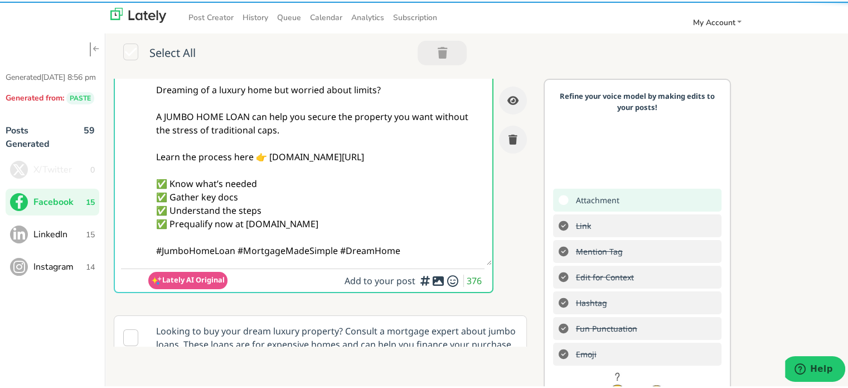
scroll to position [56, 0]
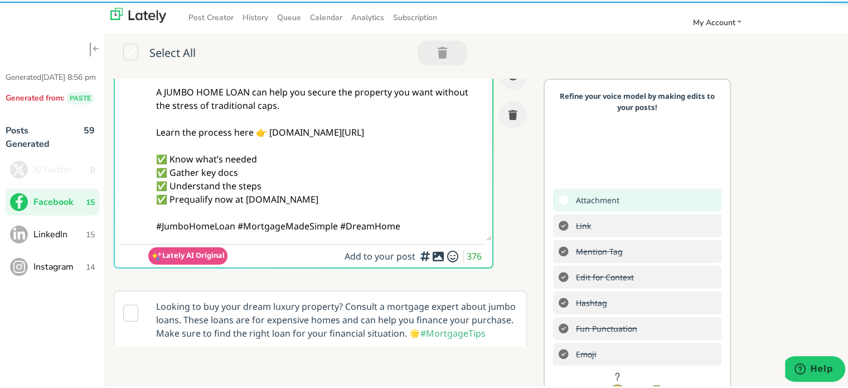
click at [239, 221] on textarea "@everyone Dreaming of a luxury home but worried about limits? A JUMBO HOME LOAN…" at bounding box center [320, 130] width 344 height 216
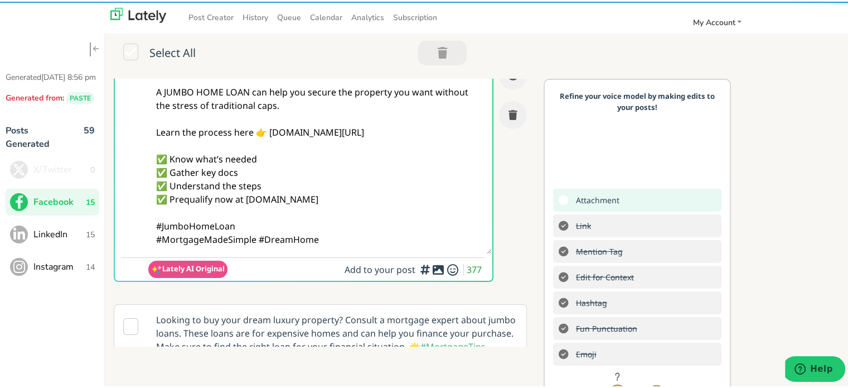
click at [245, 191] on textarea "@everyone Dreaming of a luxury home but worried about limits? A JUMBO HOME LOAN…" at bounding box center [320, 137] width 344 height 230
click at [344, 238] on textarea "@everyone Dreaming of a luxury home but worried about limits? A JUMBO HOME LOAN…" at bounding box center [320, 137] width 344 height 230
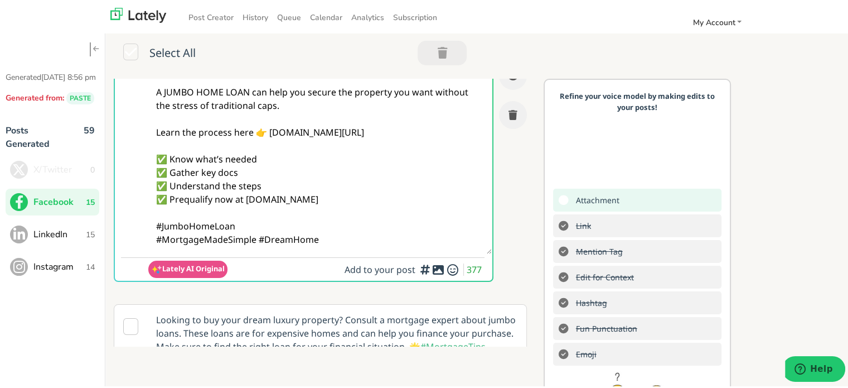
click at [350, 240] on textarea "@everyone Dreaming of a luxury home but worried about limits? A JUMBO HOME LOAN…" at bounding box center [320, 137] width 344 height 230
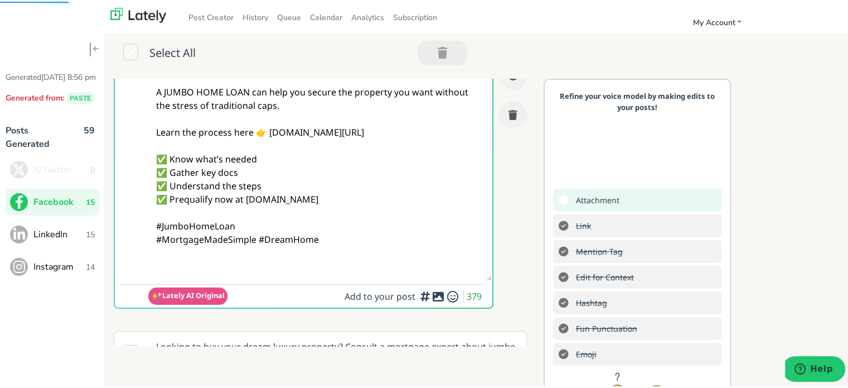
paste textarea "Follow Us On Our Social Media Platforms! Facebook: [URL][DOMAIN_NAME] LinkedIn:…"
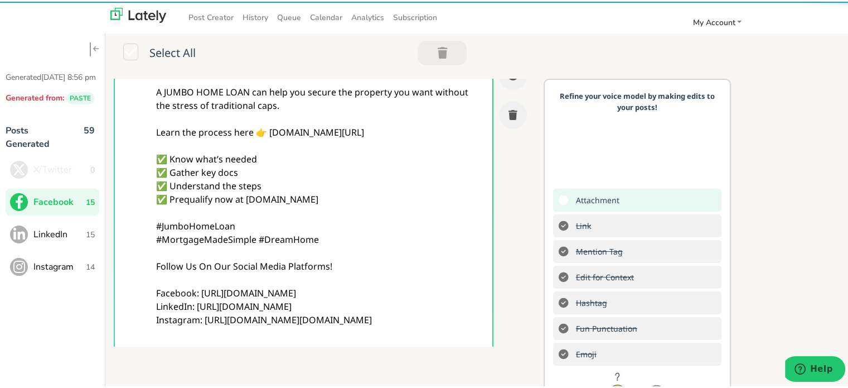
type textarea "@everyone Dreaming of a luxury home but worried about limits? A JUMBO HOME LOAN…"
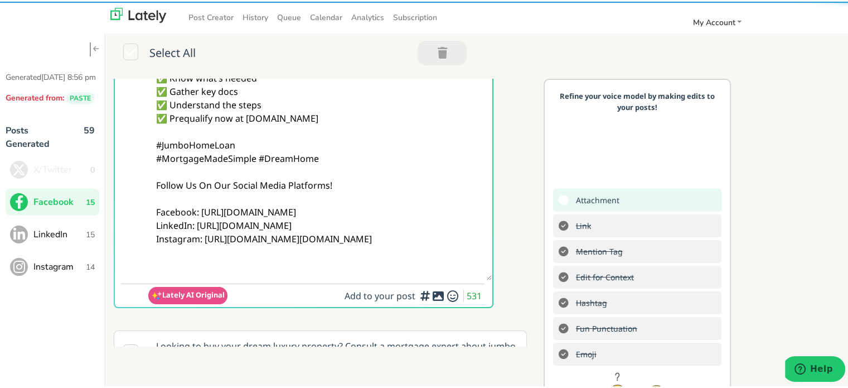
scroll to position [223, 0]
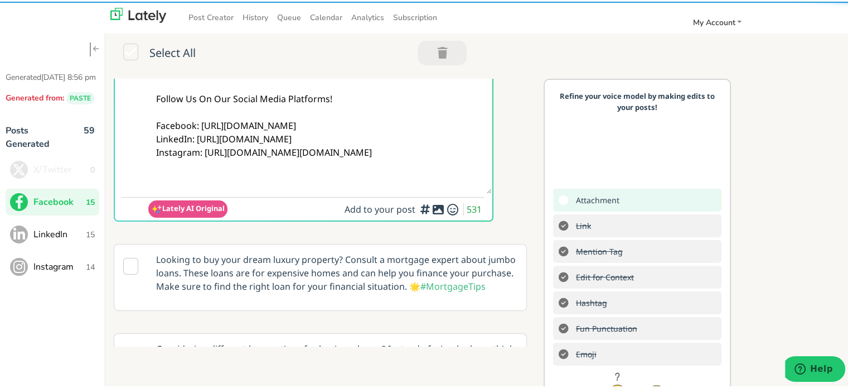
click at [427, 205] on div at bounding box center [425, 205] width 7 height 3
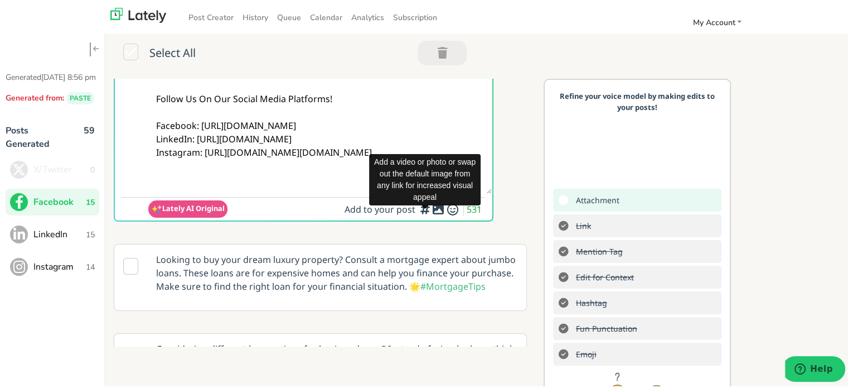
click at [432, 207] on icon at bounding box center [438, 207] width 13 height 1
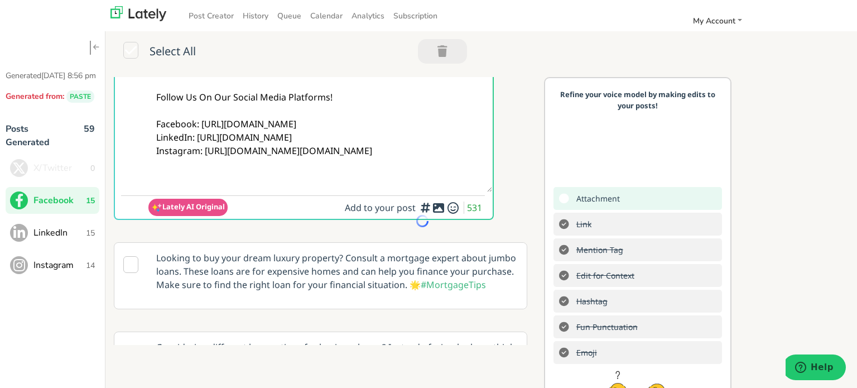
click at [432, 208] on icon at bounding box center [438, 207] width 13 height 1
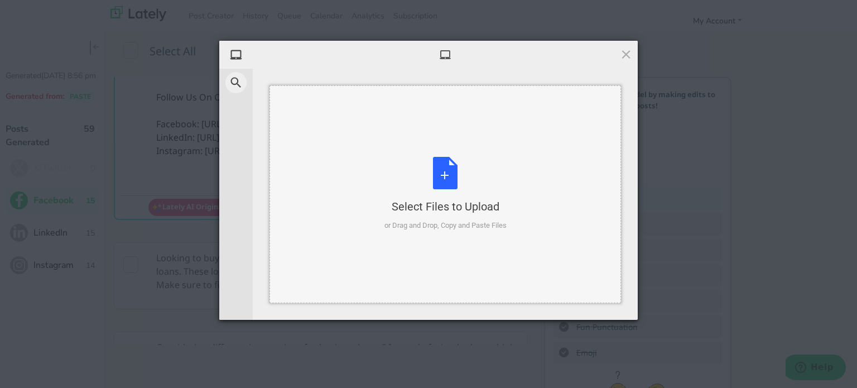
click at [457, 171] on div "Select Files to Upload or Drag and Drop, Copy and Paste Files" at bounding box center [445, 194] width 122 height 74
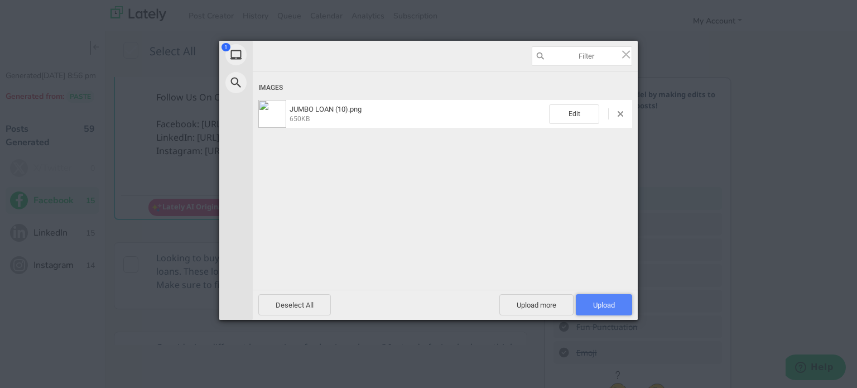
click at [593, 304] on span "Upload 1" at bounding box center [604, 305] width 22 height 8
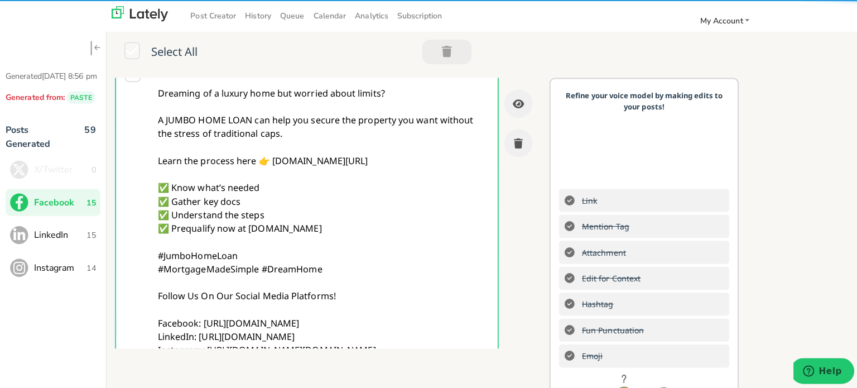
scroll to position [0, 0]
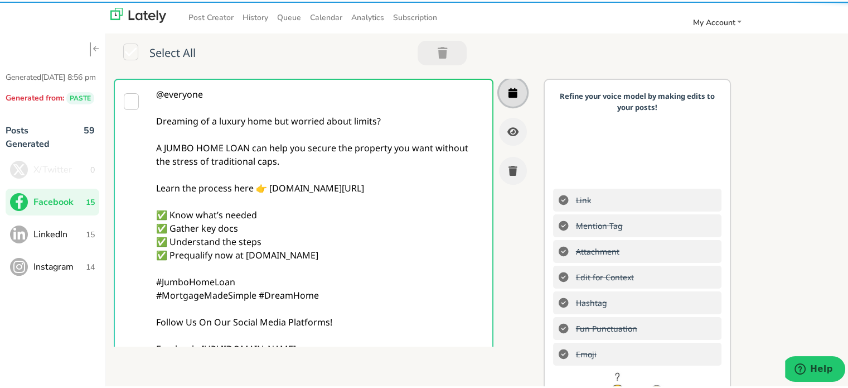
click at [509, 92] on icon "button" at bounding box center [513, 91] width 9 height 10
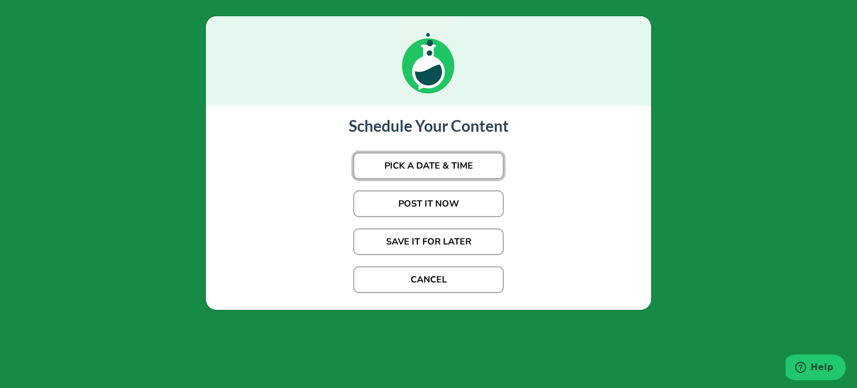
click at [428, 171] on button "PICK A DATE & TIME" at bounding box center [428, 165] width 151 height 27
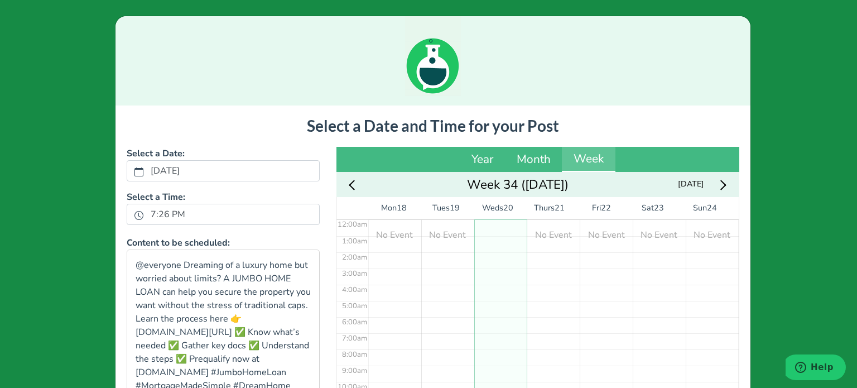
click at [154, 204] on div "7:26 PM" at bounding box center [223, 214] width 193 height 21
click at [147, 216] on label "7:26 PM" at bounding box center [168, 214] width 48 height 19
click at [144, 216] on button "7:26 PM" at bounding box center [139, 214] width 10 height 14
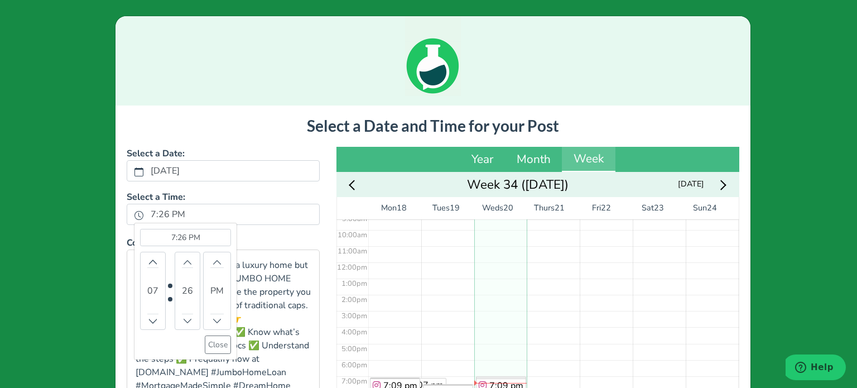
scroll to position [156, 0]
click at [149, 259] on icon "chevron up" at bounding box center [153, 262] width 8 height 8
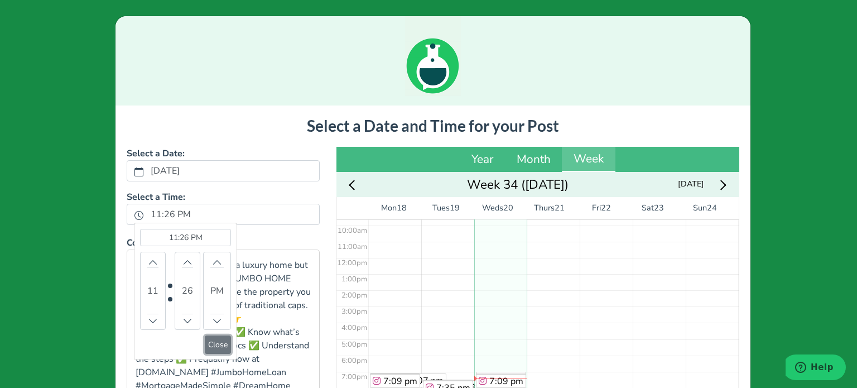
click at [205, 347] on button "Close" at bounding box center [218, 344] width 26 height 18
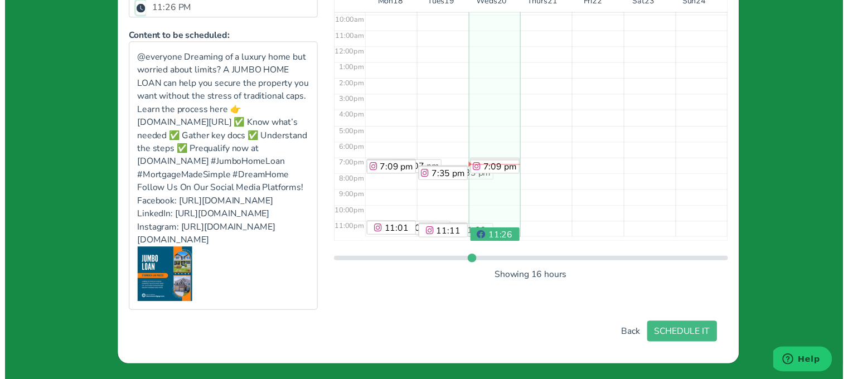
scroll to position [246, 0]
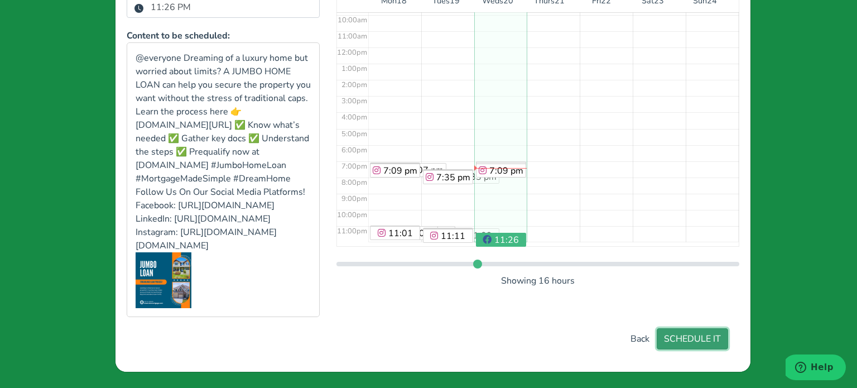
click at [685, 329] on button "SCHEDULE IT" at bounding box center [691, 338] width 71 height 21
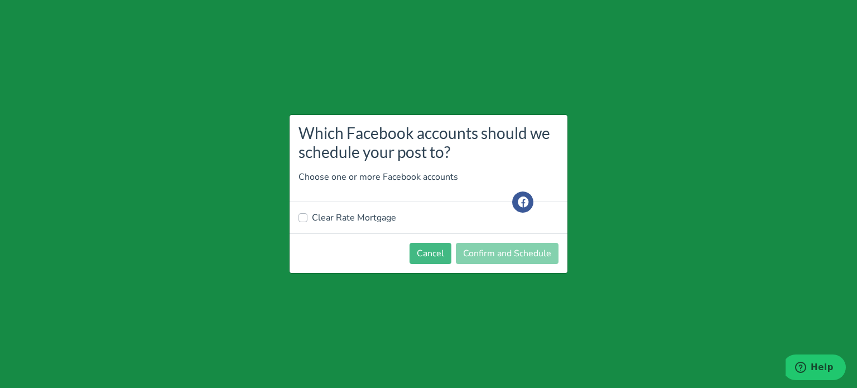
click at [370, 214] on label "Clear Rate Mortgage" at bounding box center [354, 217] width 84 height 13
click at [307, 214] on input "Clear Rate Mortgage" at bounding box center [302, 216] width 9 height 11
checkbox input "true"
click at [472, 252] on button "Confirm and Schedule" at bounding box center [507, 253] width 103 height 21
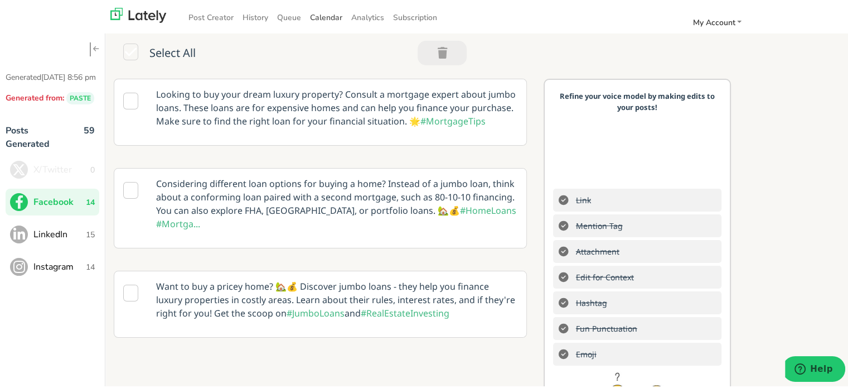
click at [317, 17] on span "Calendar" at bounding box center [326, 16] width 32 height 11
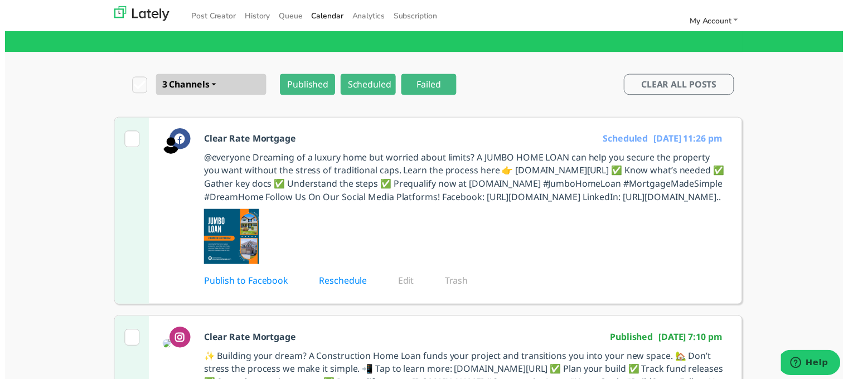
scroll to position [56, 0]
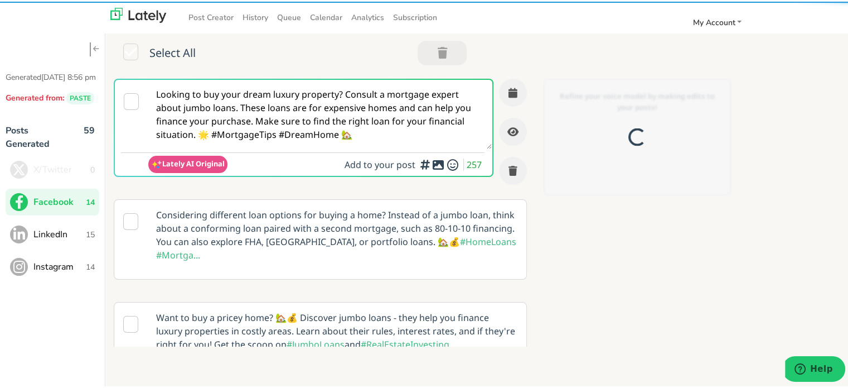
click at [42, 239] on span "LinkedIn" at bounding box center [59, 232] width 52 height 13
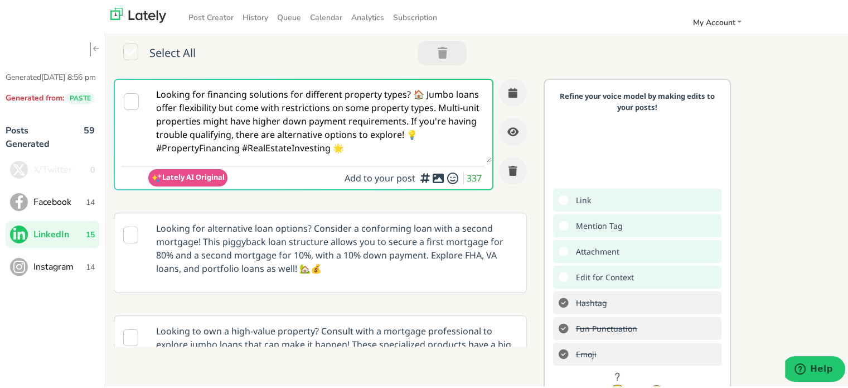
click at [301, 104] on textarea "Looking for financing solutions for different property types? 🏠 Jumbo loans off…" at bounding box center [320, 119] width 344 height 83
paste textarea "@linkedinmembers High-value homes often come with big hurdles. A JUMBO HOME LOA…"
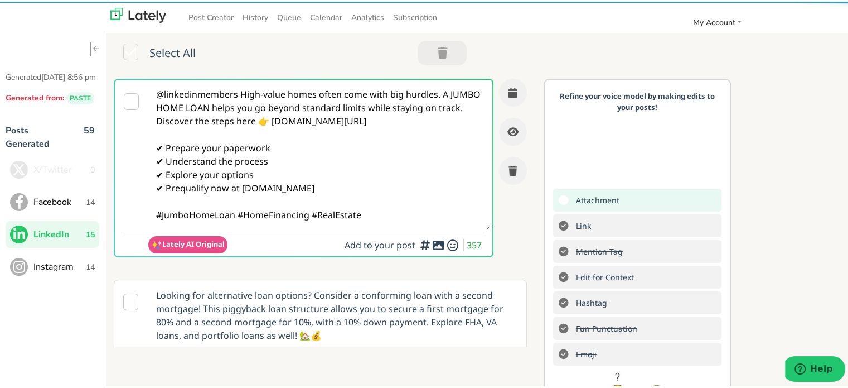
click at [239, 93] on textarea "@linkedinmembers High-value homes often come with big hurdles. A JUMBO HOME LOA…" at bounding box center [320, 152] width 344 height 149
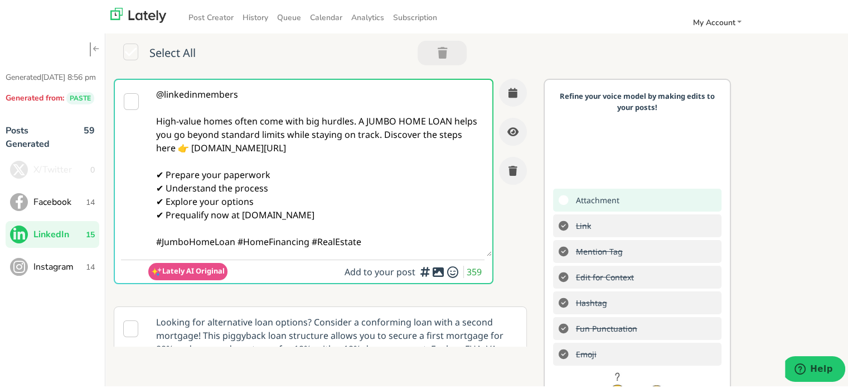
click at [236, 242] on textarea "@linkedinmembers High-value homes often come with big hurdles. A JUMBO HOME LOA…" at bounding box center [320, 166] width 344 height 176
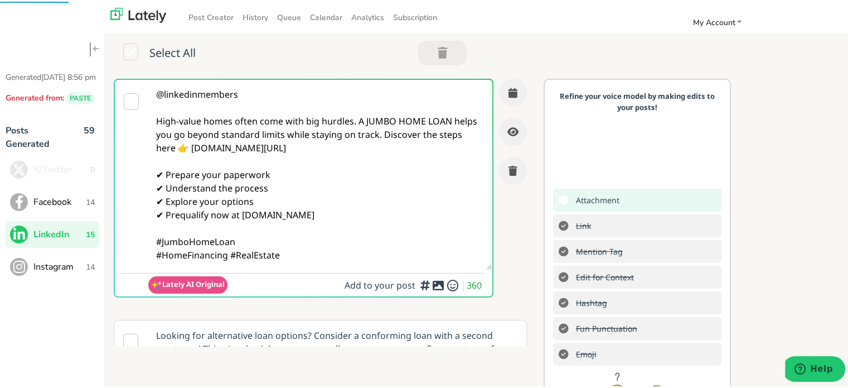
click at [298, 249] on textarea "@linkedinmembers High-value homes often come with big hurdles. A JUMBO HOME LOA…" at bounding box center [320, 173] width 344 height 190
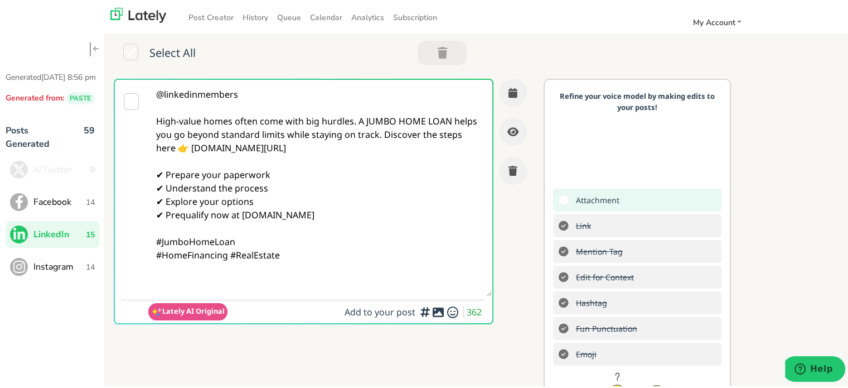
paste textarea "Follow Us On Our Social Media Platforms! Facebook: [URL][DOMAIN_NAME] LinkedIn:…"
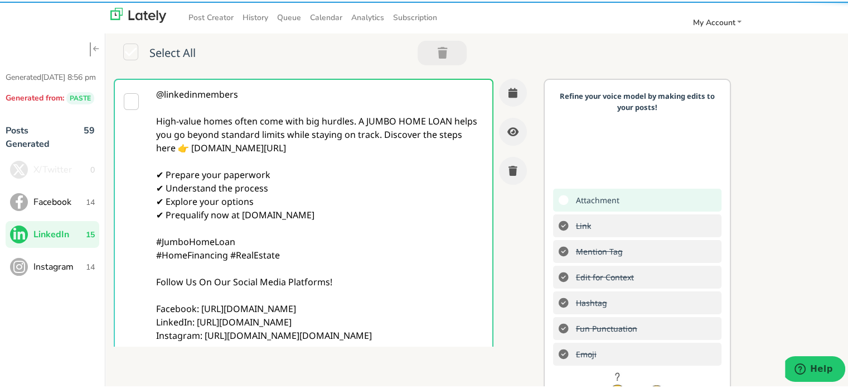
type textarea "@linkedinmembers High-value homes often come with big hurdles. A JUMBO HOME LOA…"
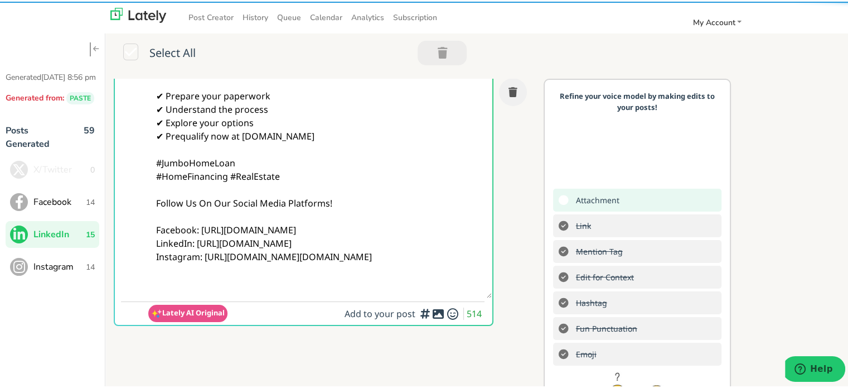
scroll to position [167, 0]
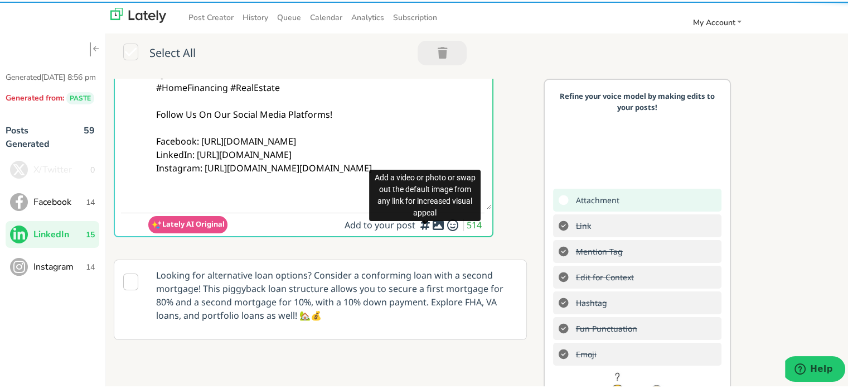
click at [418, 222] on div "Add a video or photo or swap out the default image from any link for increased …" at bounding box center [425, 194] width 112 height 59
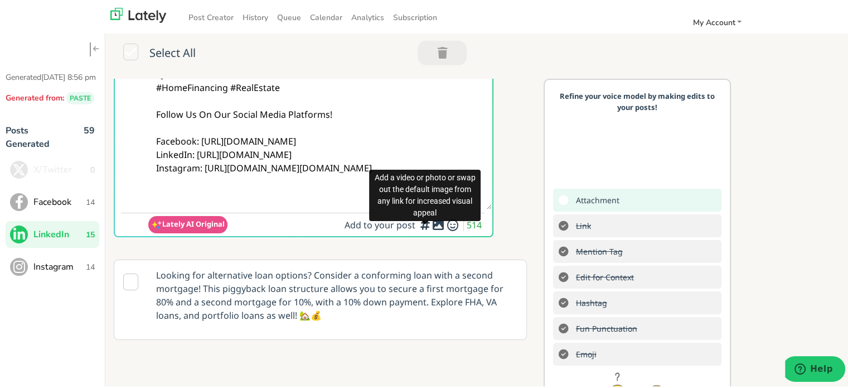
click at [432, 224] on icon at bounding box center [438, 223] width 13 height 1
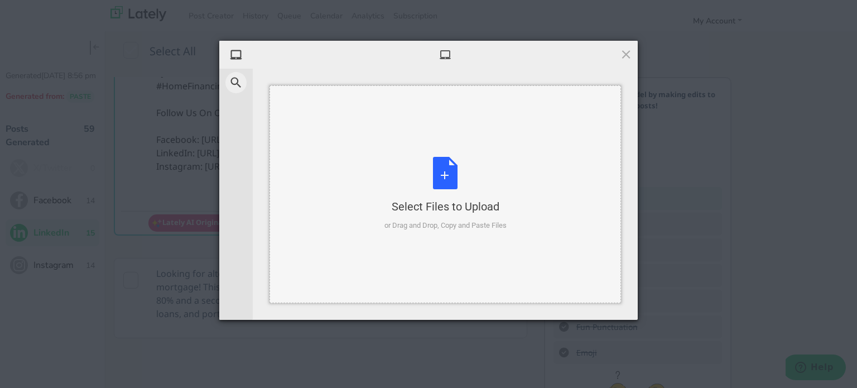
click at [477, 202] on div "Select Files to Upload" at bounding box center [445, 207] width 122 height 16
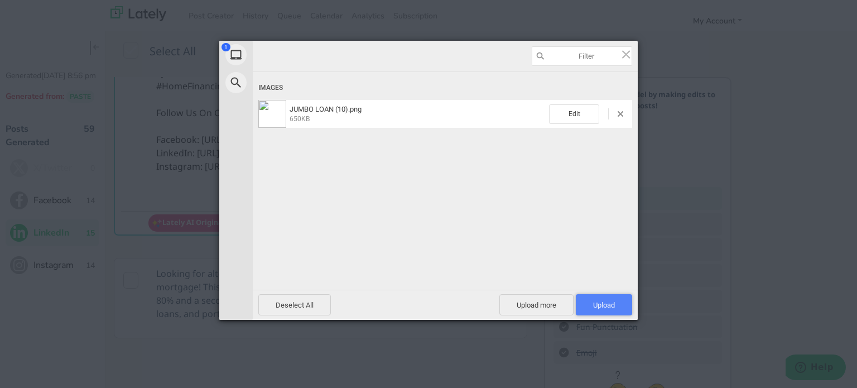
click at [598, 310] on span "Upload 1" at bounding box center [603, 304] width 56 height 21
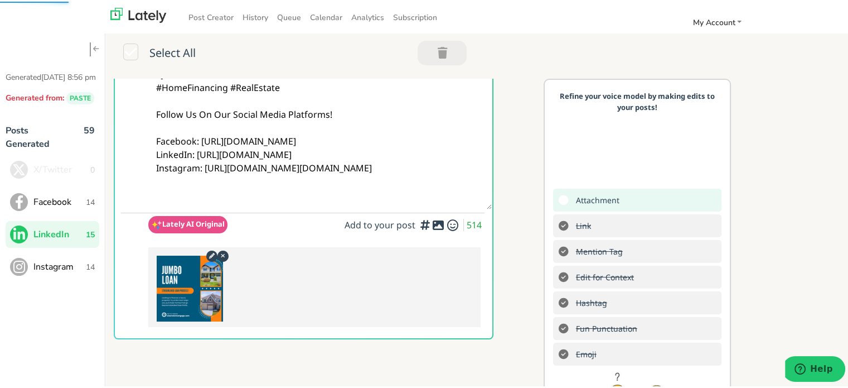
scroll to position [0, 0]
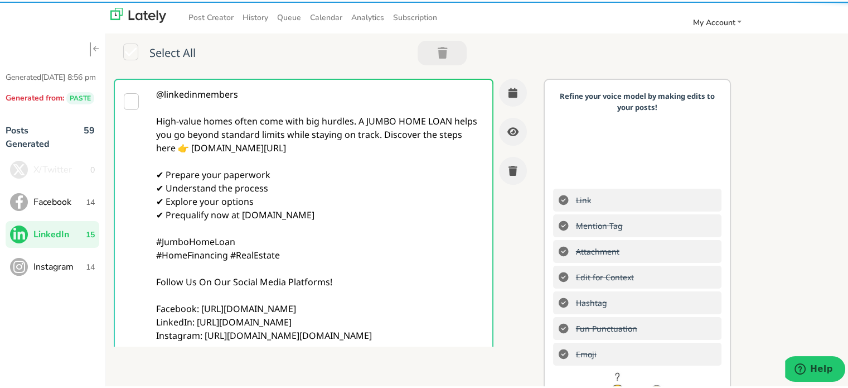
click at [279, 171] on textarea "@linkedinmembers High-value homes often come with big hurdles. A JUMBO HOME LOA…" at bounding box center [320, 226] width 344 height 297
click at [357, 117] on textarea "@linkedinmembers High-value homes often come with big hurdles. A JUMBO HOME LOA…" at bounding box center [320, 226] width 344 height 297
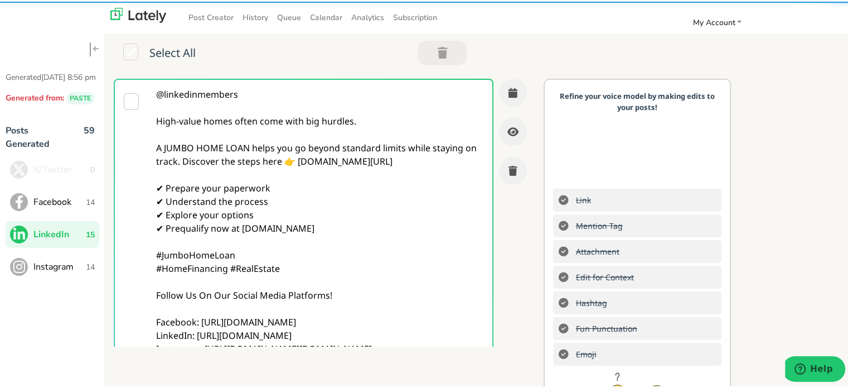
click at [195, 156] on textarea "@linkedinmembers High-value homes often come with big hurdles. A JUMBO HOME LOA…" at bounding box center [320, 233] width 344 height 310
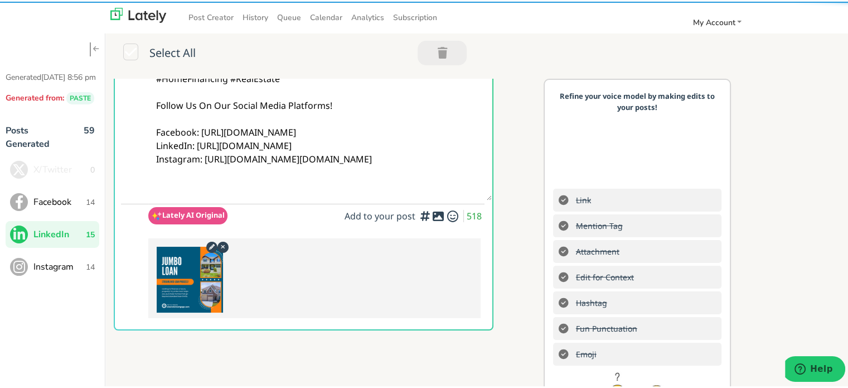
scroll to position [279, 0]
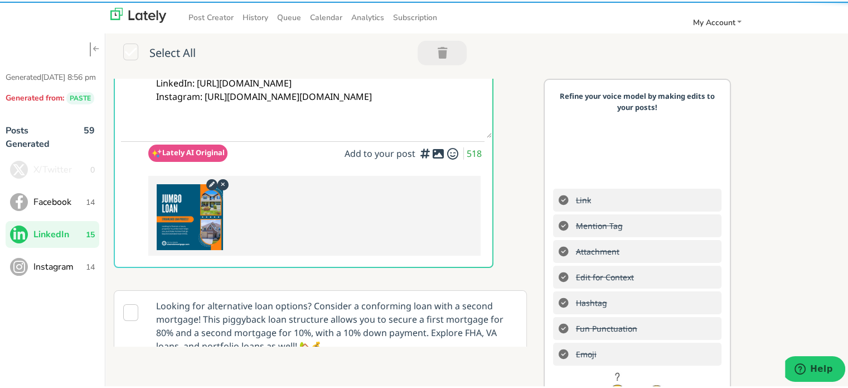
type textarea "@linkedinmembers High-value homes often come with big hurdles. A JUMBO HOME LOA…"
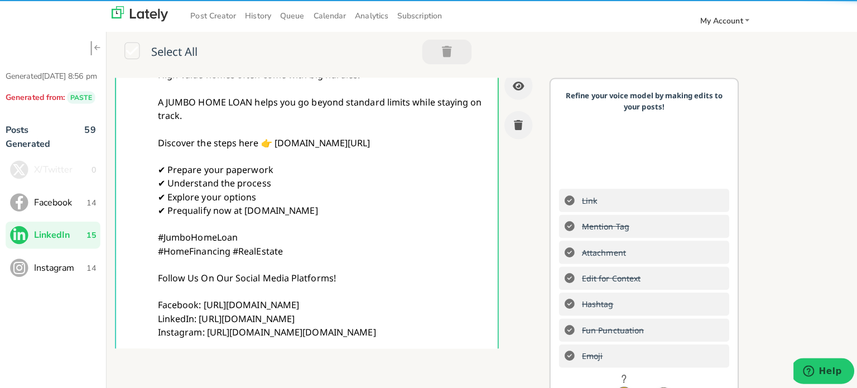
scroll to position [0, 0]
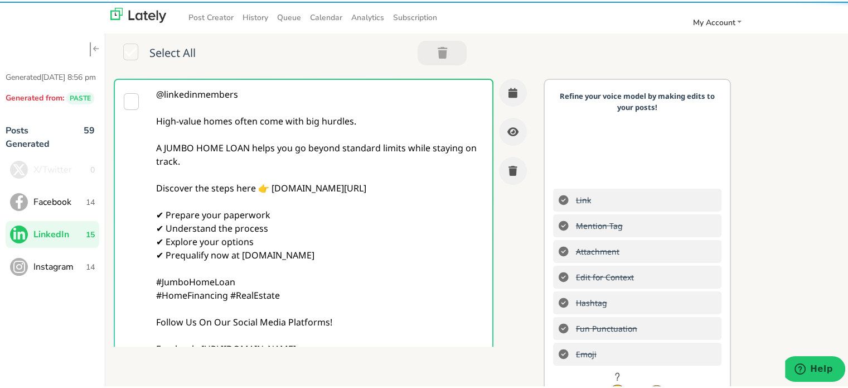
click at [515, 98] on div "@linkedinmembers High-value homes often come with big hurdles. A JUMBO HOME LOA…" at bounding box center [325, 316] width 422 height 479
click at [509, 91] on icon "button" at bounding box center [513, 91] width 9 height 10
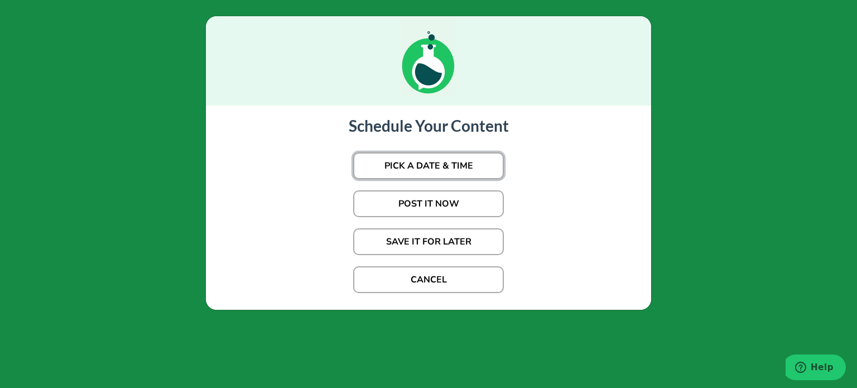
click at [420, 152] on button "PICK A DATE & TIME" at bounding box center [428, 165] width 151 height 27
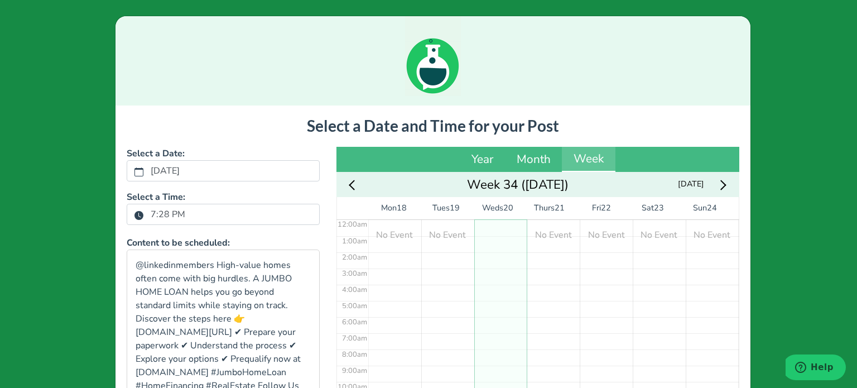
click at [144, 219] on label "7:28 PM" at bounding box center [168, 214] width 48 height 19
click at [143, 219] on button "7:28 PM" at bounding box center [139, 214] width 10 height 14
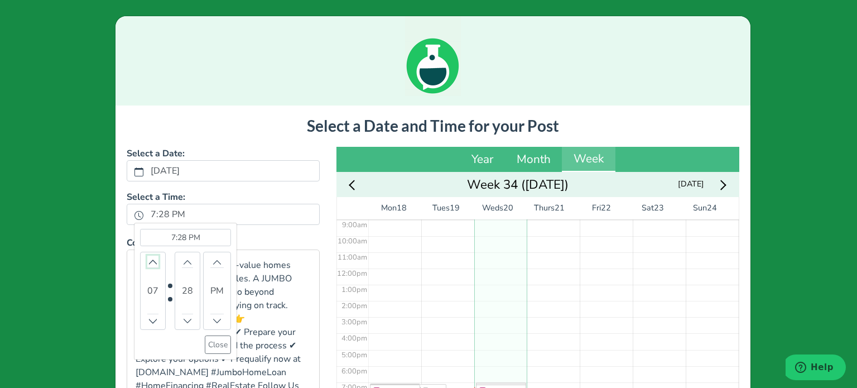
click at [149, 265] on button "Increment" at bounding box center [152, 261] width 11 height 12
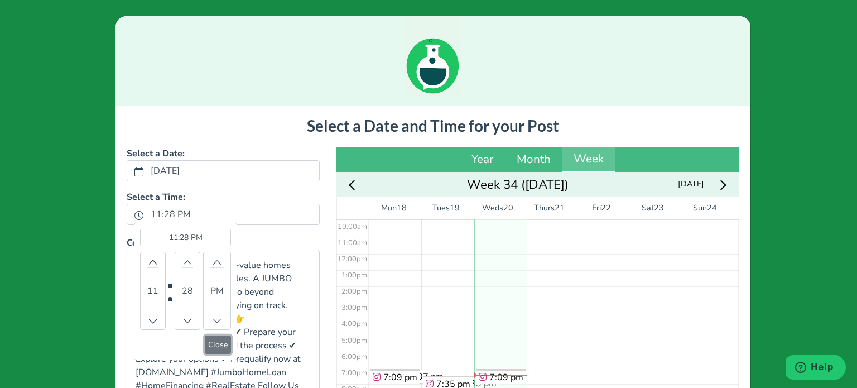
click at [209, 335] on button "Close" at bounding box center [218, 344] width 26 height 18
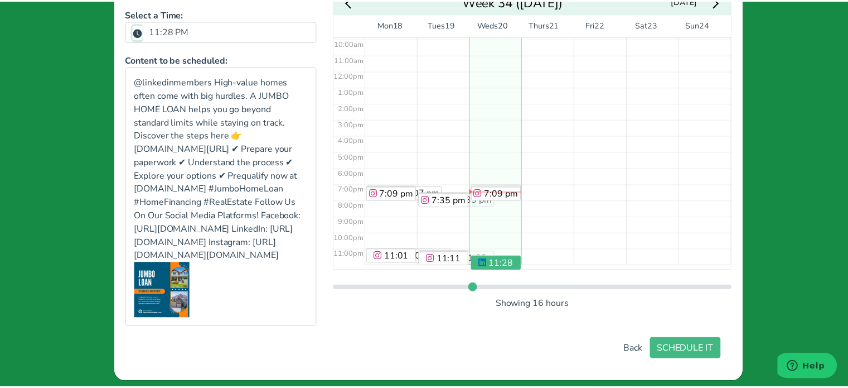
scroll to position [233, 0]
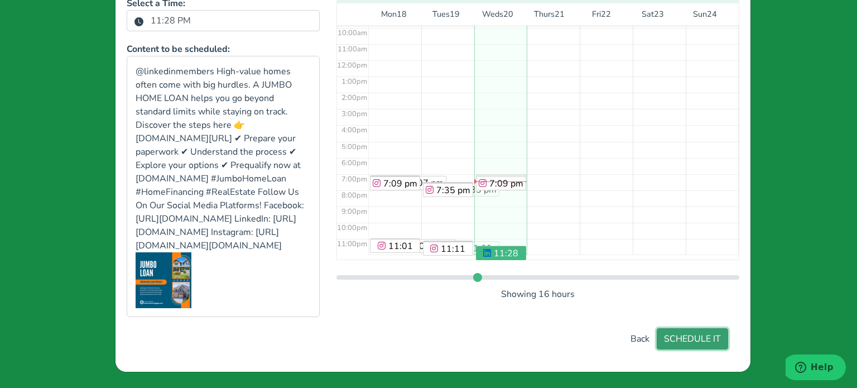
click at [696, 332] on button "SCHEDULE IT" at bounding box center [691, 338] width 71 height 21
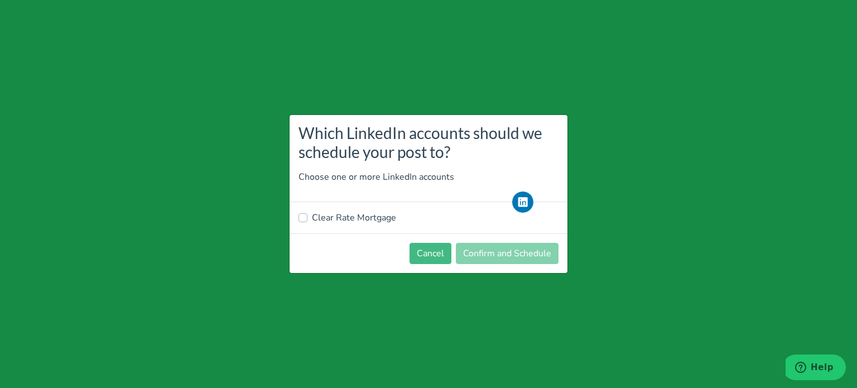
click at [330, 226] on div "Clear Rate Mortgage" at bounding box center [428, 217] width 278 height 31
click at [333, 222] on label "Clear Rate Mortgage" at bounding box center [354, 217] width 84 height 13
click at [307, 222] on input "Clear Rate Mortgage" at bounding box center [302, 216] width 9 height 11
checkbox input "true"
click at [525, 256] on button "Confirm and Schedule" at bounding box center [507, 253] width 103 height 21
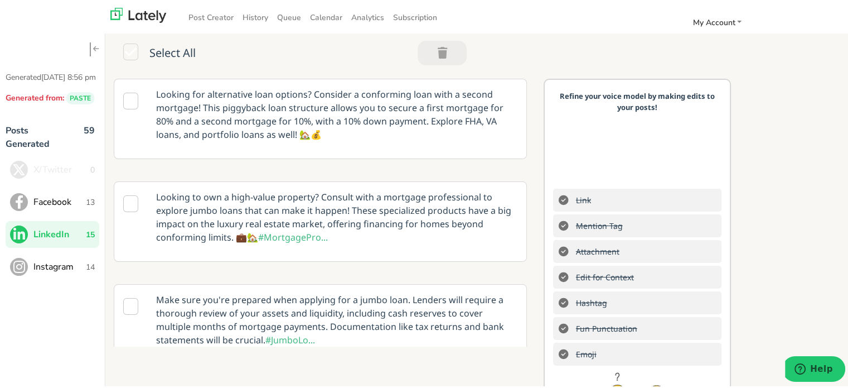
click at [45, 272] on span "Instagram" at bounding box center [59, 264] width 52 height 13
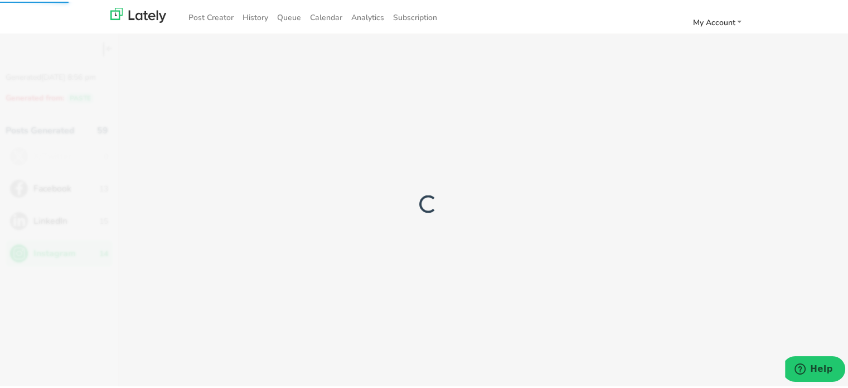
click at [50, 270] on div at bounding box center [428, 202] width 857 height 388
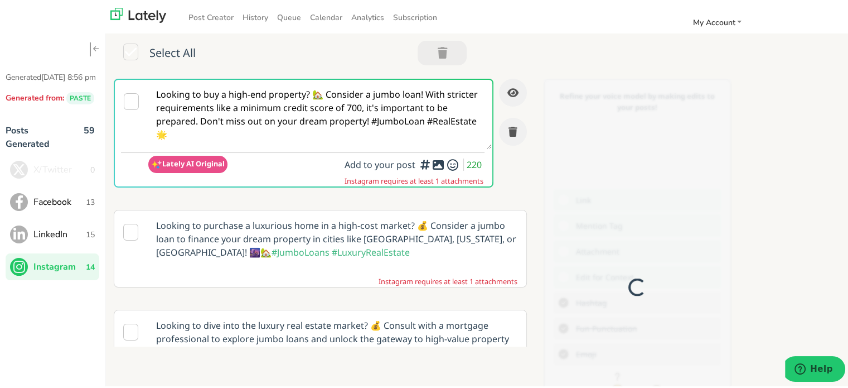
scroll to position [0, 0]
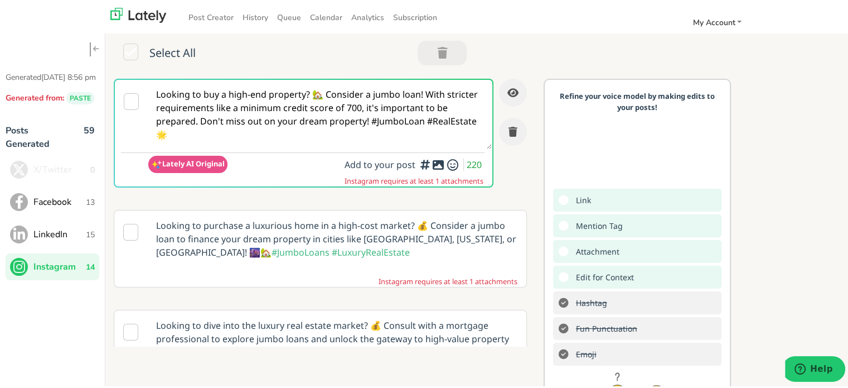
click at [307, 144] on textarea "Looking to buy a high-end property? 🏡 Consider a jumbo loan! With stricter requ…" at bounding box center [320, 112] width 344 height 69
paste textarea "at high-end homes? 🏡 A JUMBO HOME LOAN can make it happen without the stress of…"
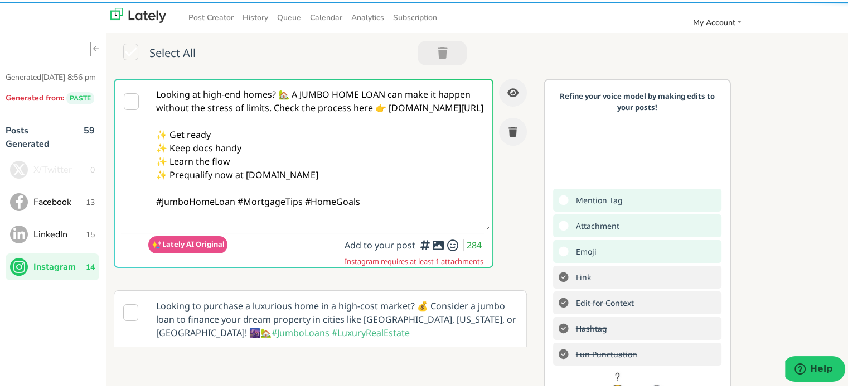
click at [280, 95] on textarea "Looking at high-end homes? 🏡 A JUMBO HOME LOAN can make it happen without the s…" at bounding box center [320, 152] width 344 height 149
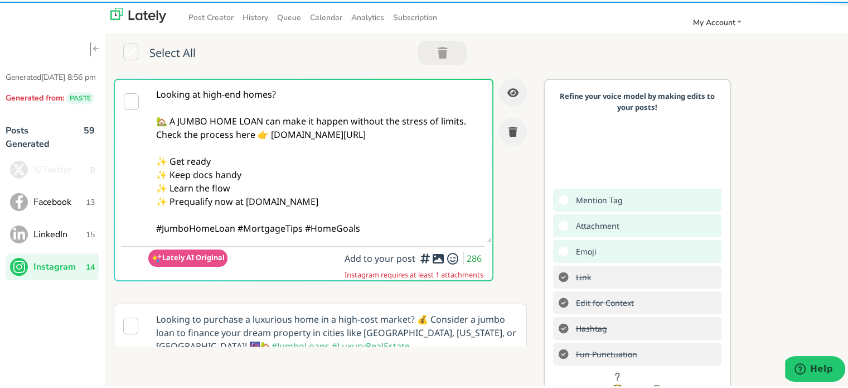
click at [464, 122] on textarea "Looking at high-end homes? 🏡 A JUMBO HOME LOAN can make it happen without the s…" at bounding box center [320, 159] width 344 height 163
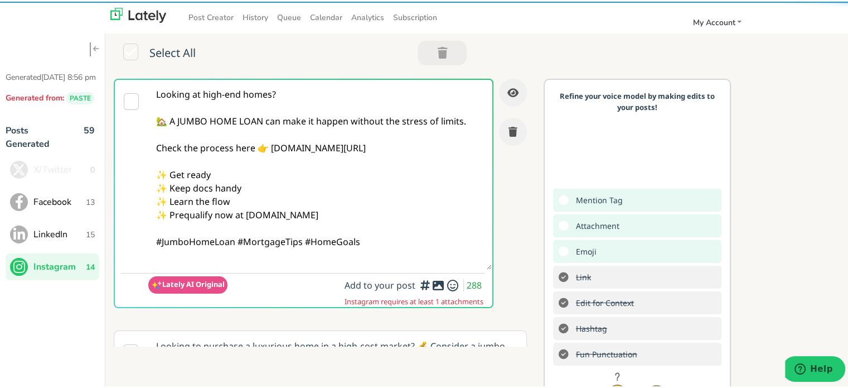
click at [236, 242] on textarea "Looking at high-end homes? 🏡 A JUMBO HOME LOAN can make it happen without the s…" at bounding box center [320, 173] width 344 height 190
click at [298, 258] on textarea "Looking at high-end homes? 🏡 A JUMBO HOME LOAN can make it happen without the s…" at bounding box center [320, 173] width 344 height 190
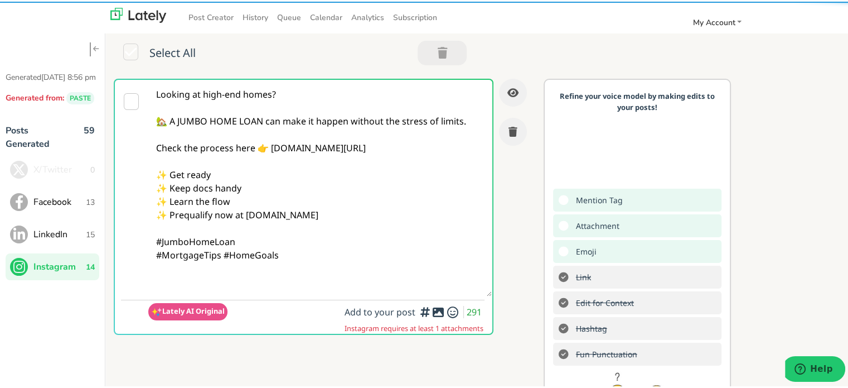
paste textarea "Follow Us On Our Social Media Platforms! Facebook: [URL][DOMAIN_NAME] LinkedIn:…"
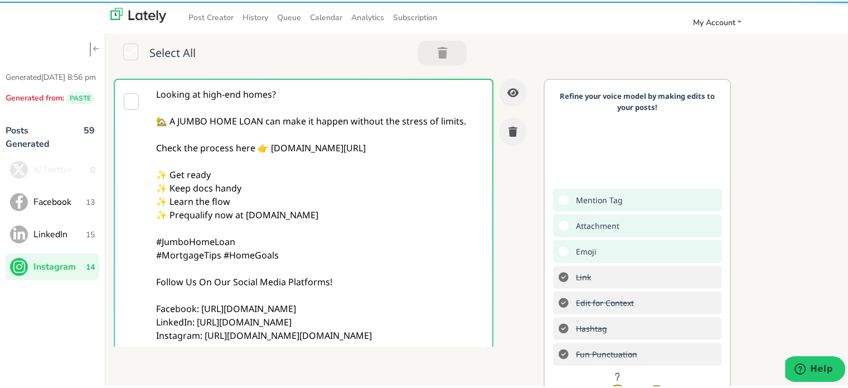
type textarea "Looking at high-end homes? 🏡 A JUMBO HOME LOAN can make it happen without the s…"
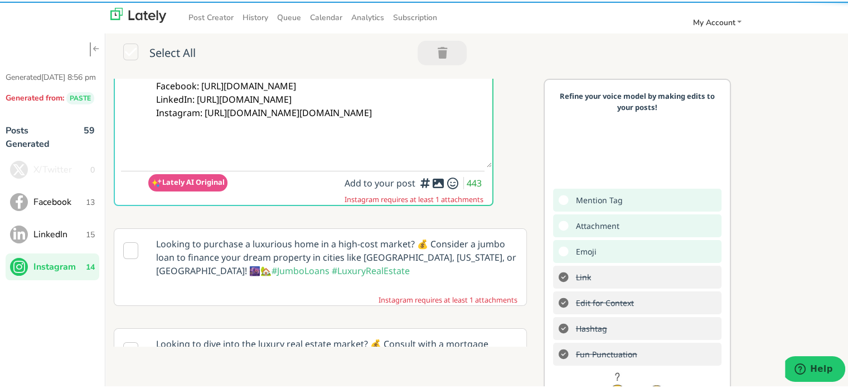
scroll to position [223, 0]
click at [432, 181] on icon at bounding box center [438, 181] width 13 height 1
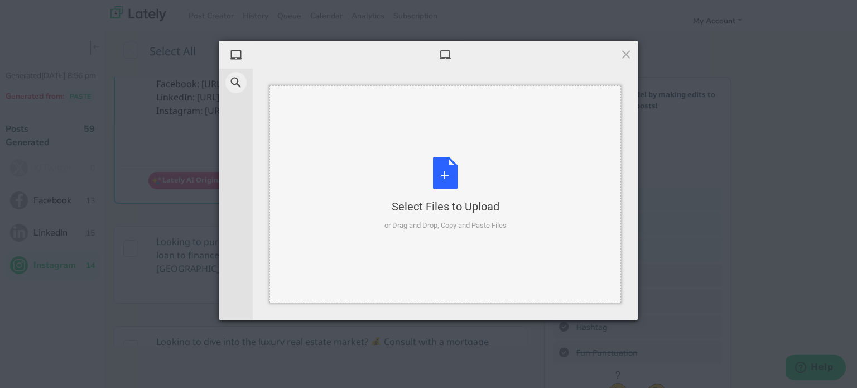
click at [388, 152] on div "Select Files to Upload or Drag and Drop, Copy and Paste Files" at bounding box center [444, 193] width 351 height 217
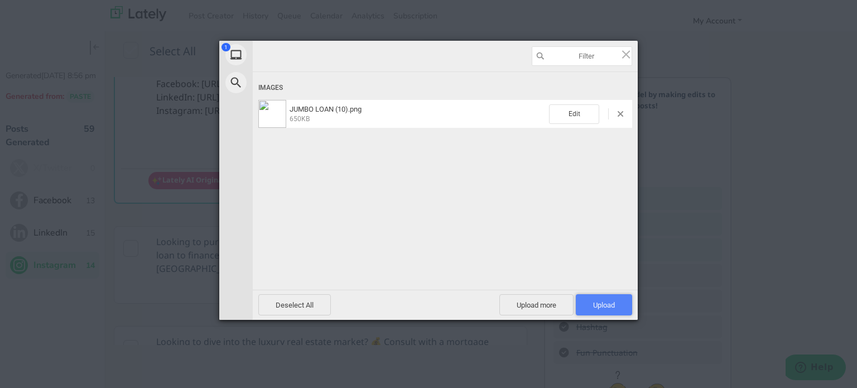
click at [602, 312] on span "Upload 1" at bounding box center [603, 304] width 56 height 21
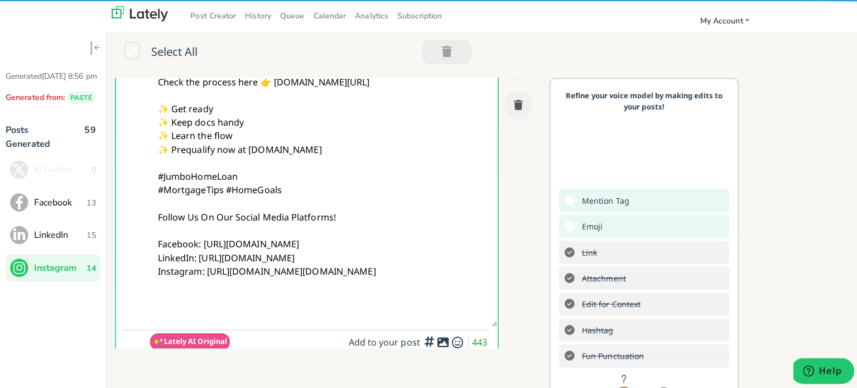
scroll to position [0, 0]
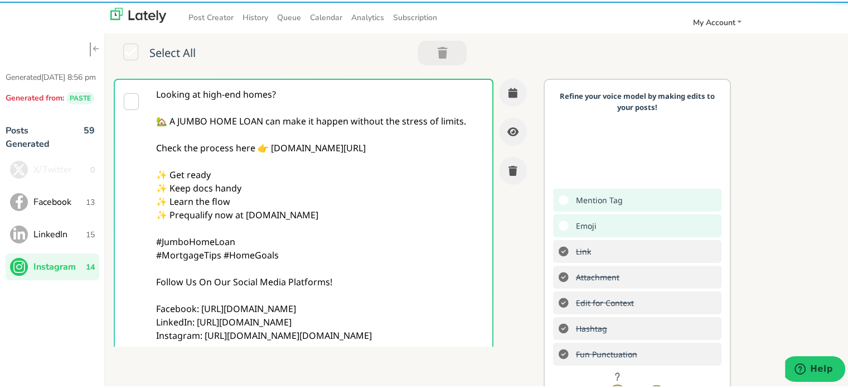
click at [484, 93] on div "Looking at high-end homes? 🏡 A JUMBO HOME LOAN can make it happen without the s…" at bounding box center [320, 303] width 413 height 452
click at [509, 92] on icon "button" at bounding box center [513, 91] width 9 height 10
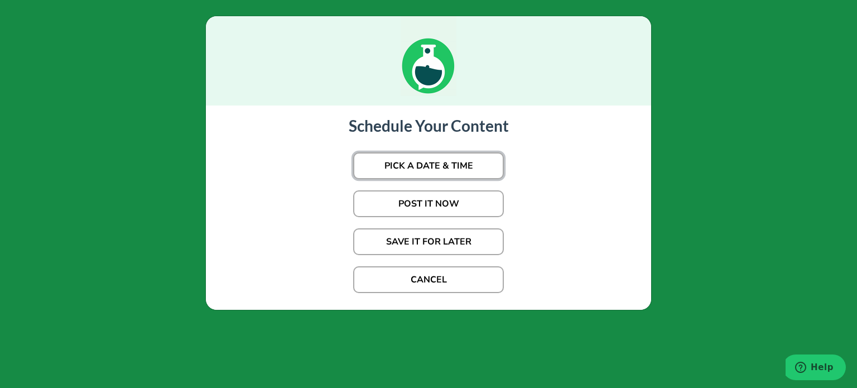
click at [398, 171] on button "PICK A DATE & TIME" at bounding box center [428, 165] width 151 height 27
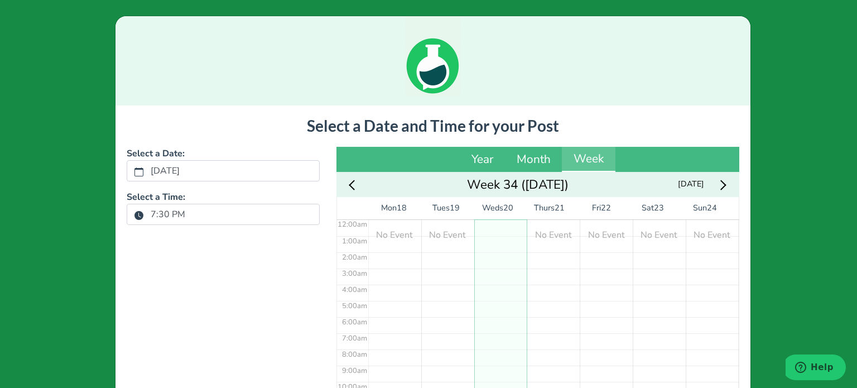
click at [160, 215] on label "7:30 PM" at bounding box center [168, 214] width 48 height 19
click at [144, 215] on button "7:30 PM" at bounding box center [139, 214] width 10 height 14
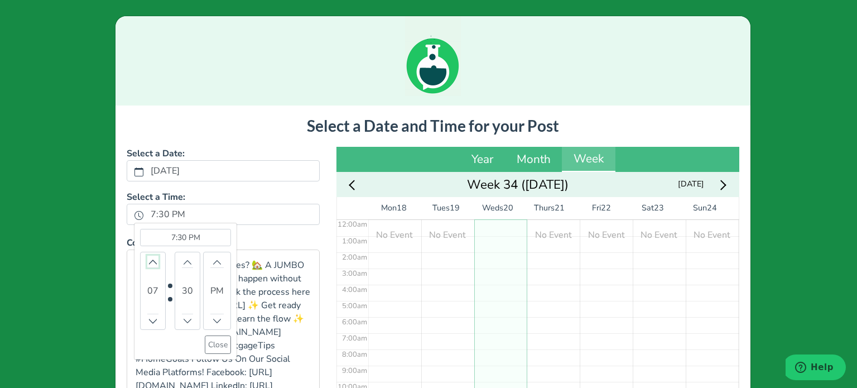
click at [149, 258] on icon "chevron up" at bounding box center [153, 262] width 8 height 8
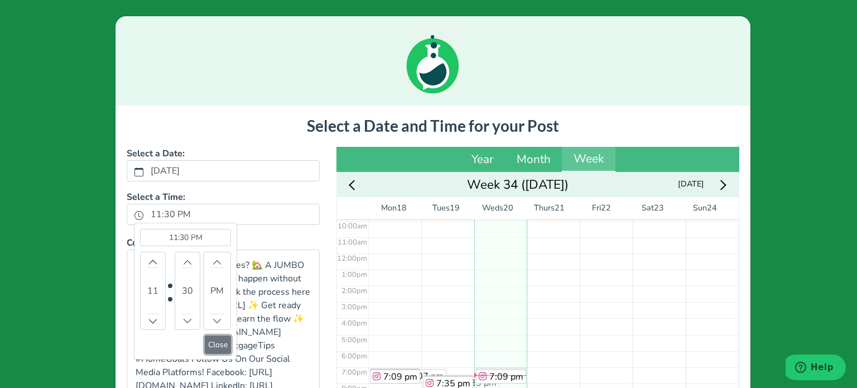
click at [211, 345] on button "Close" at bounding box center [218, 344] width 26 height 18
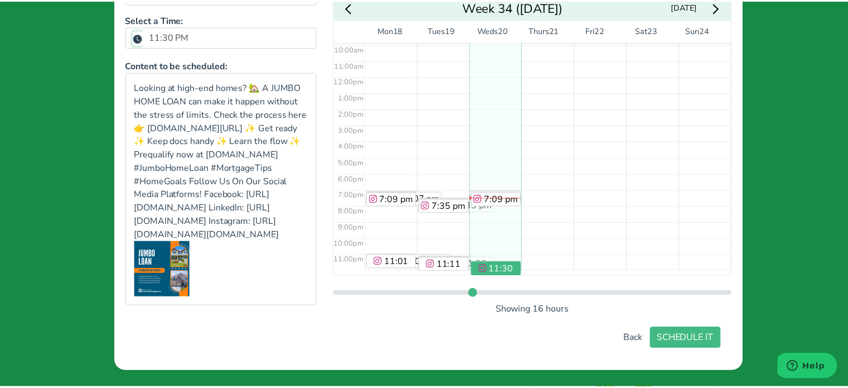
scroll to position [206, 0]
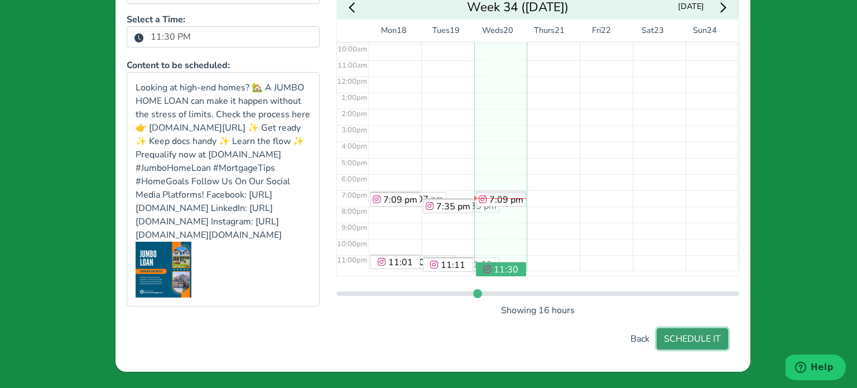
click at [703, 341] on button "SCHEDULE IT" at bounding box center [691, 338] width 71 height 21
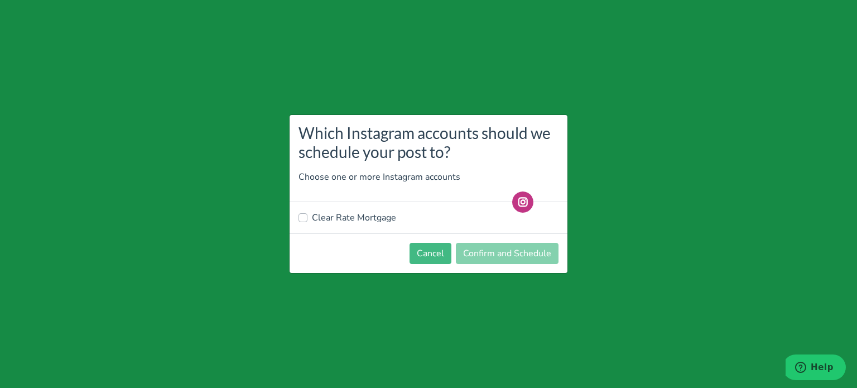
click at [363, 213] on label "Clear Rate Mortgage" at bounding box center [354, 217] width 84 height 13
click at [307, 213] on input "Clear Rate Mortgage" at bounding box center [302, 216] width 9 height 11
checkbox input "true"
click at [501, 255] on button "Confirm and Schedule" at bounding box center [507, 253] width 103 height 21
